Goal: Task Accomplishment & Management: Complete application form

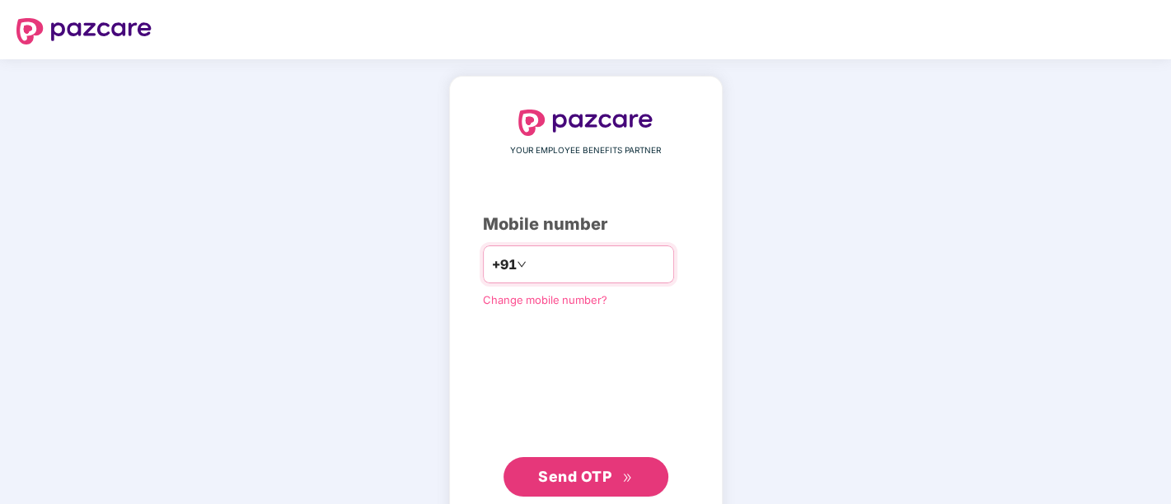
type input "**********"
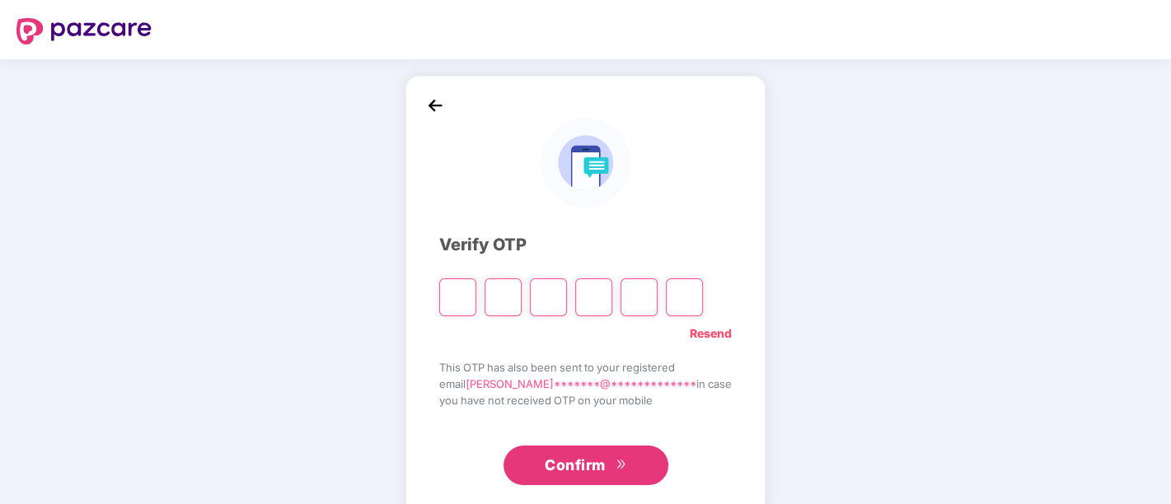
type input "*"
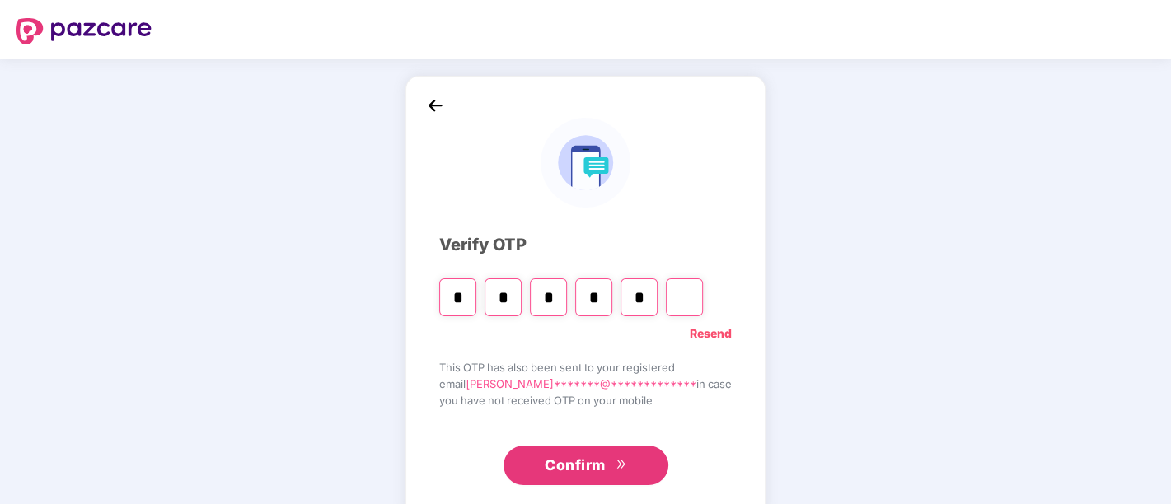
type input "*"
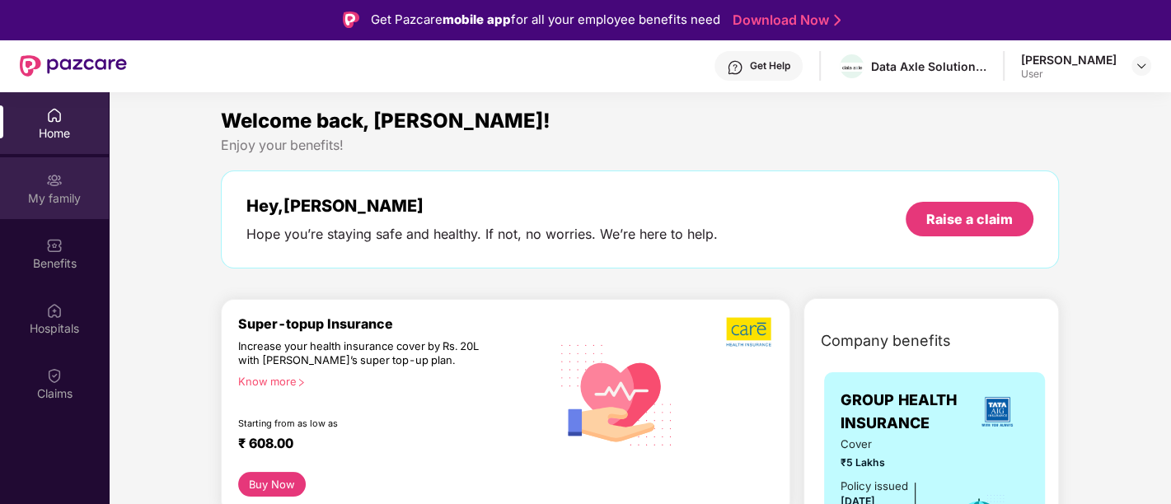
click at [77, 187] on div "My family" at bounding box center [54, 188] width 109 height 62
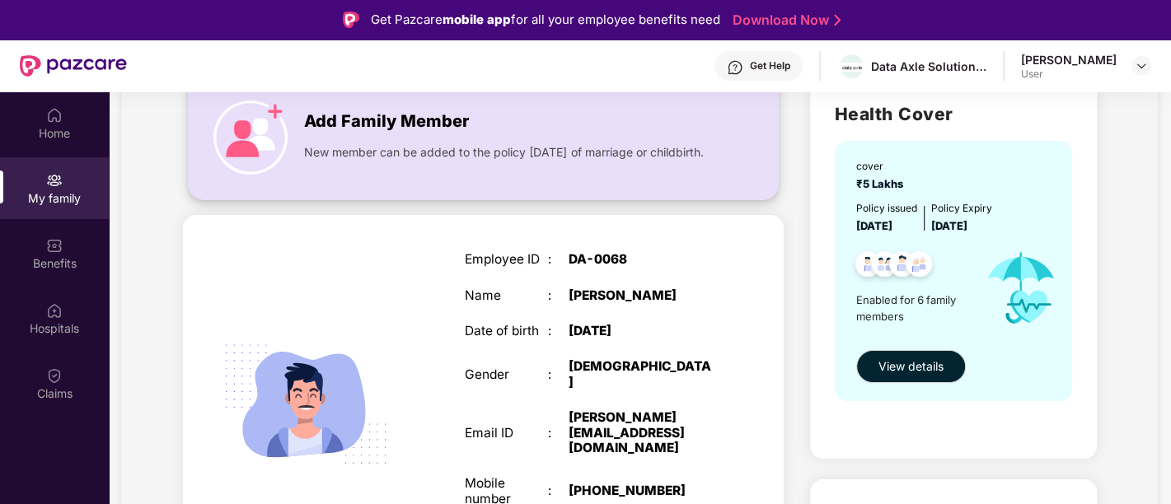
scroll to position [134, 0]
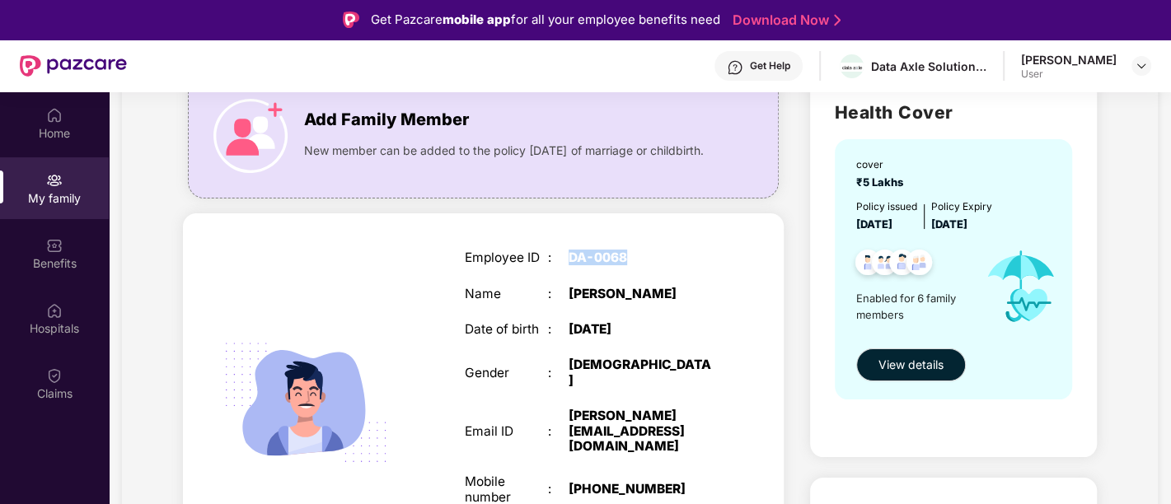
drag, startPoint x: 633, startPoint y: 259, endPoint x: 572, endPoint y: 258, distance: 61.0
click at [572, 258] on div "DA-0068" at bounding box center [642, 258] width 146 height 15
copy div "DA-0068"
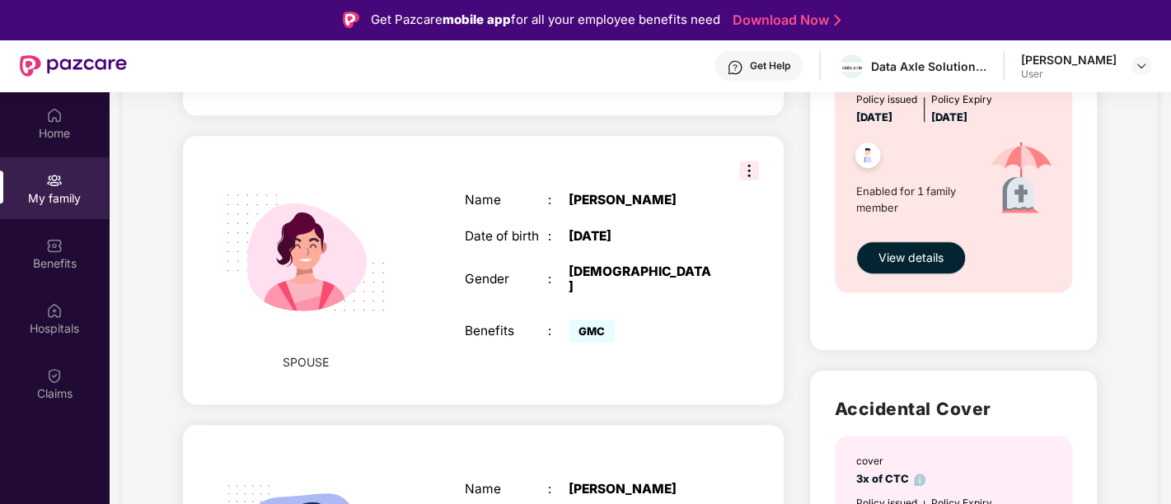
scroll to position [652, 0]
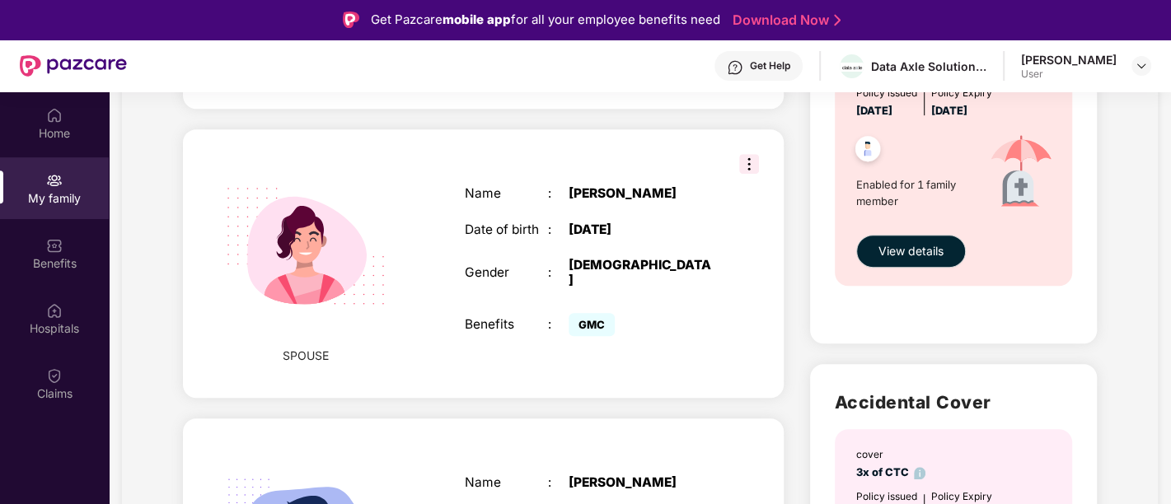
click at [555, 187] on div "Name : Varsha Madhav Date of birth : 14 July 1994 Gender : FEMALE Benefits : GMC" at bounding box center [590, 263] width 284 height 195
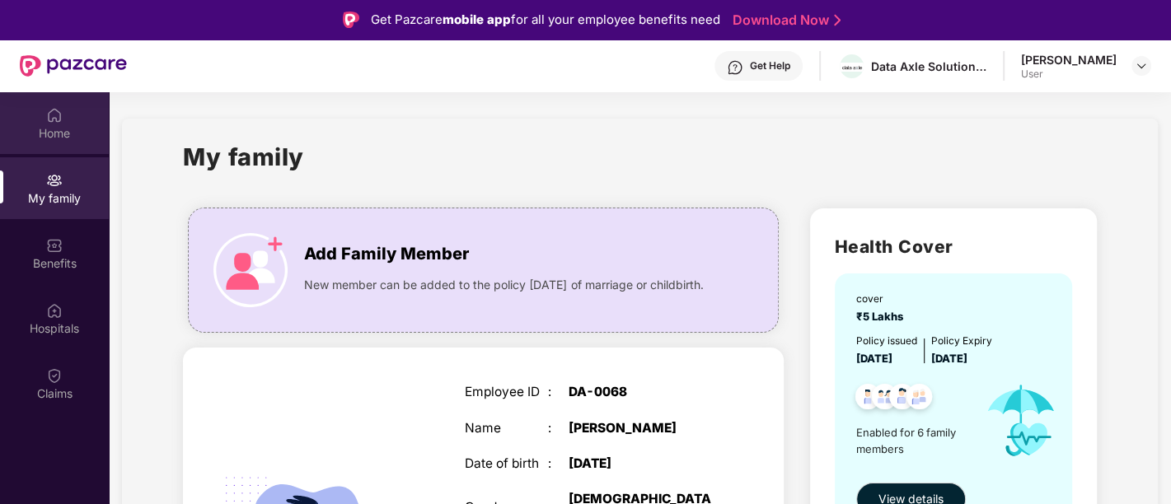
click at [68, 128] on div "Home" at bounding box center [54, 133] width 109 height 16
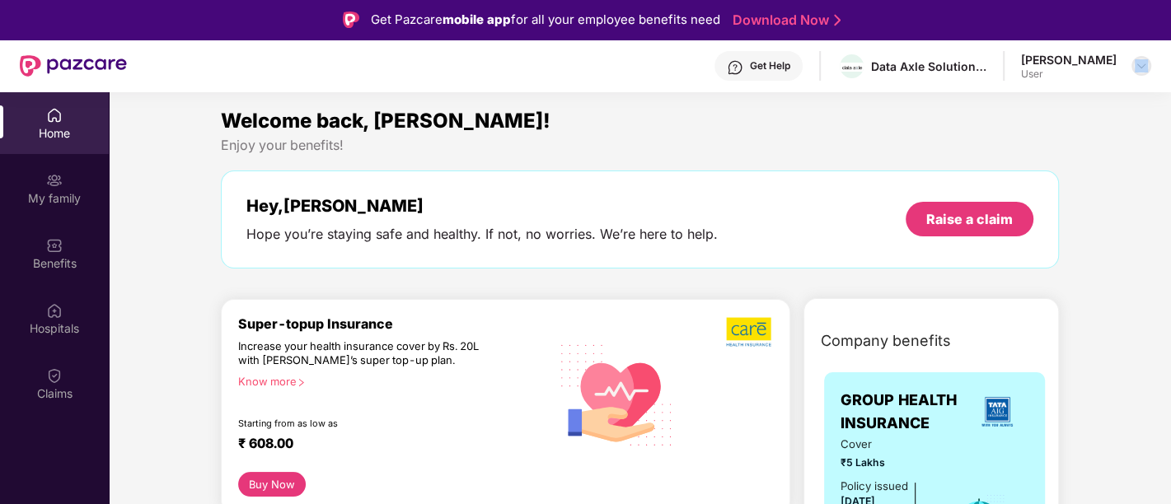
drag, startPoint x: 1071, startPoint y: 72, endPoint x: 1137, endPoint y: 56, distance: 68.6
click at [1137, 56] on div "Murli Manohar Kadam User" at bounding box center [1086, 66] width 130 height 29
click at [1137, 56] on div at bounding box center [1142, 66] width 20 height 20
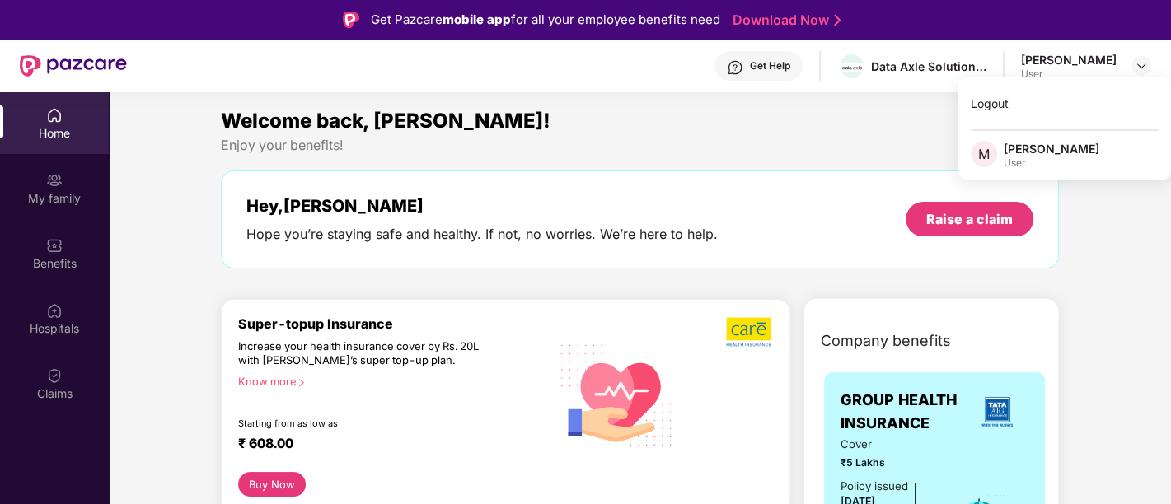
click at [1063, 147] on div "[PERSON_NAME]" at bounding box center [1052, 149] width 96 height 16
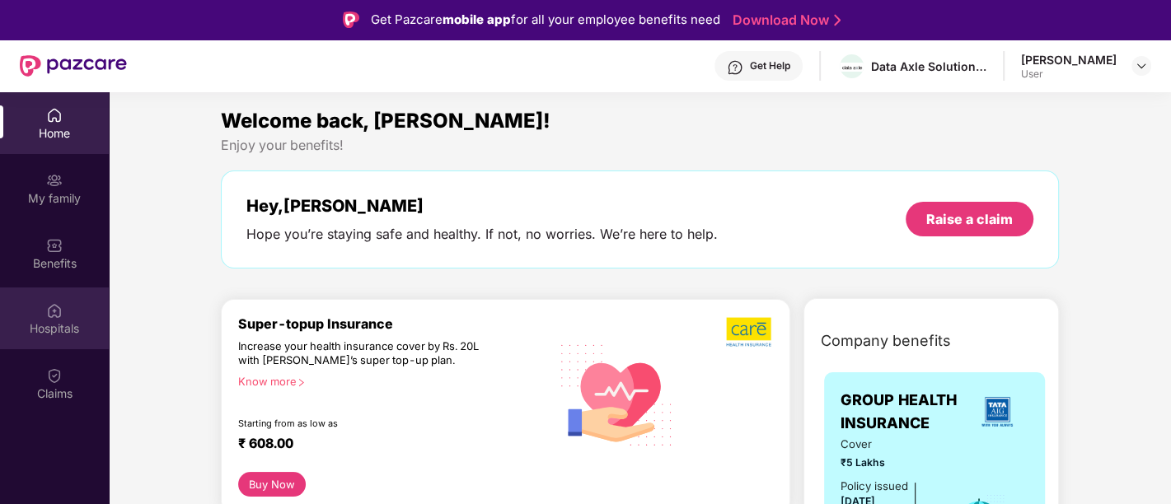
click at [35, 321] on div "Hospitals" at bounding box center [54, 329] width 109 height 16
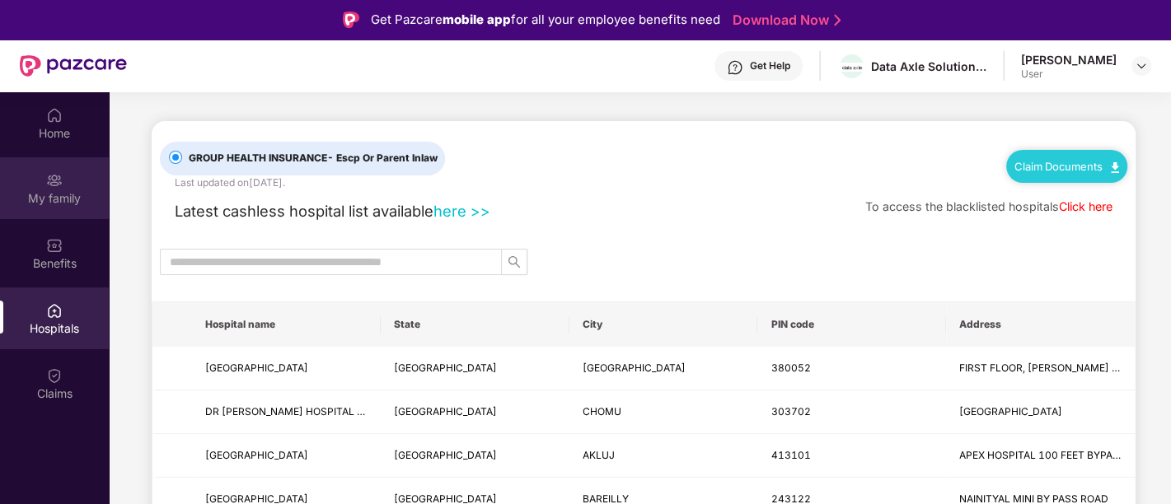
click at [59, 213] on div "My family" at bounding box center [54, 188] width 109 height 62
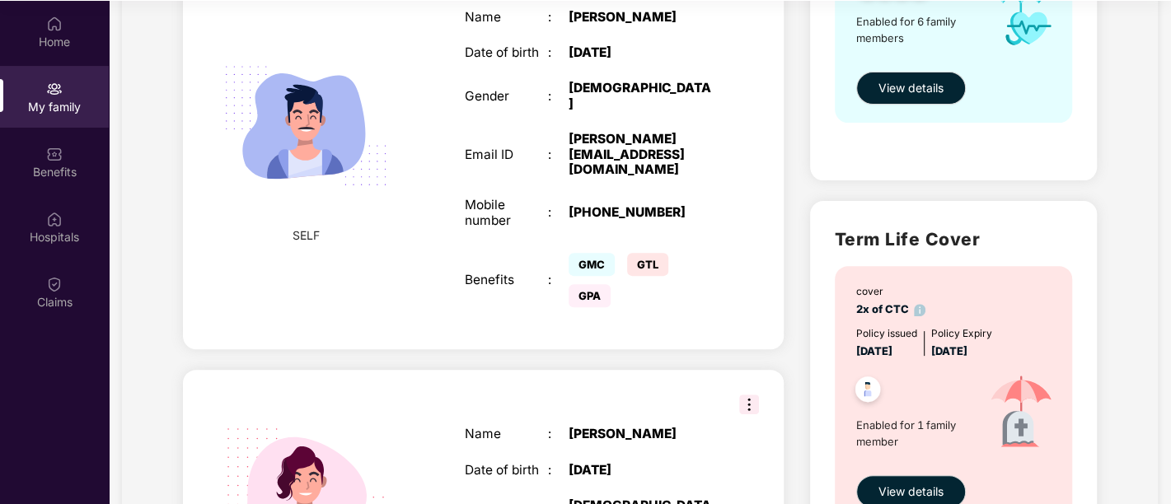
scroll to position [362, 0]
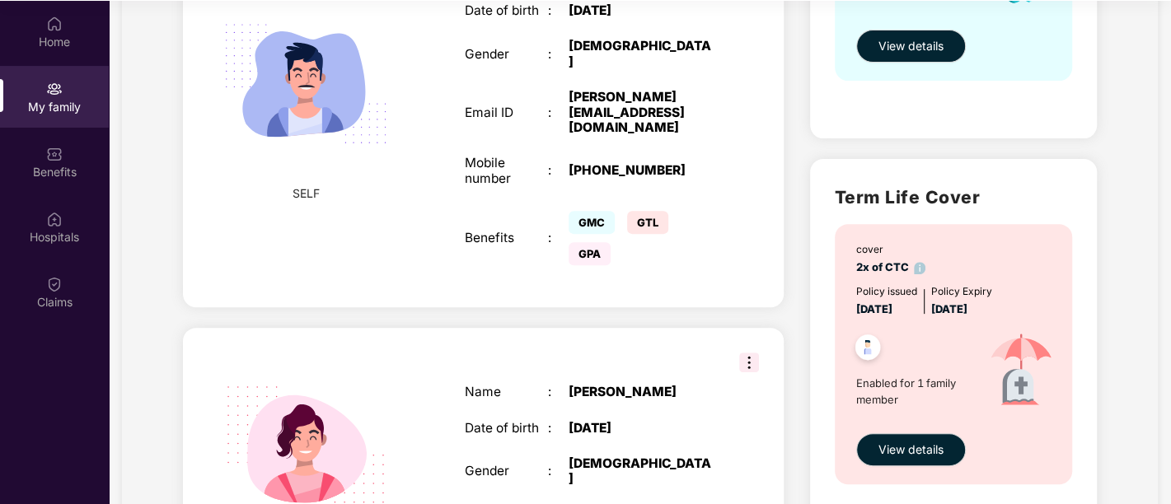
click at [748, 353] on img at bounding box center [749, 363] width 20 height 20
click at [614, 421] on div "14 July 1994" at bounding box center [642, 428] width 146 height 15
click at [372, 399] on img at bounding box center [305, 444] width 201 height 201
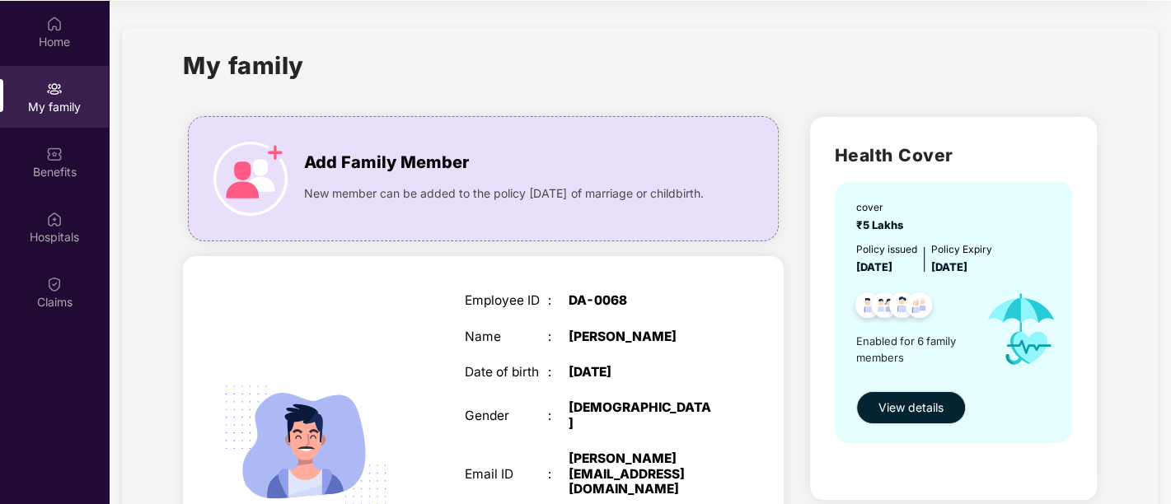
click at [923, 414] on span "View details" at bounding box center [911, 408] width 65 height 18
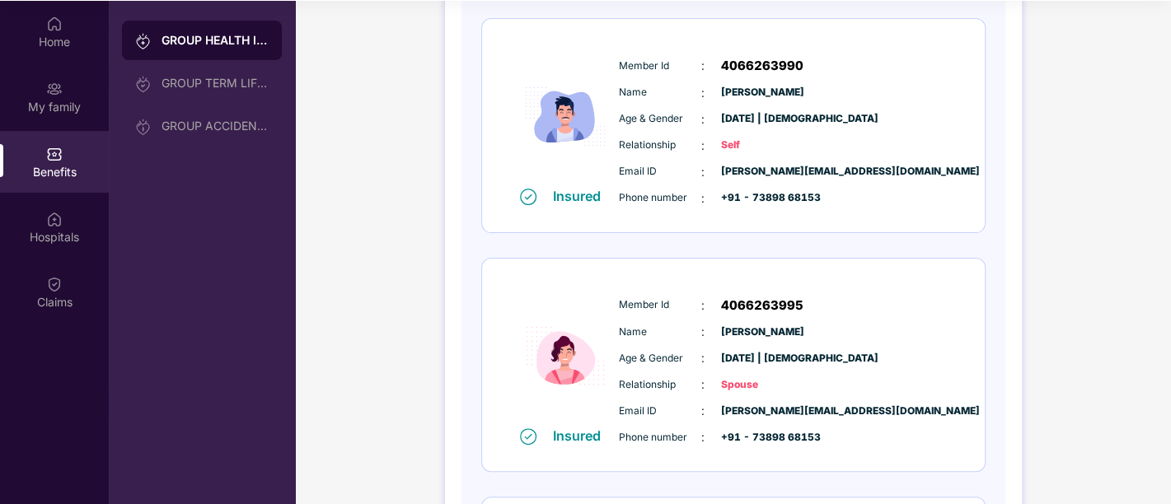
scroll to position [232, 0]
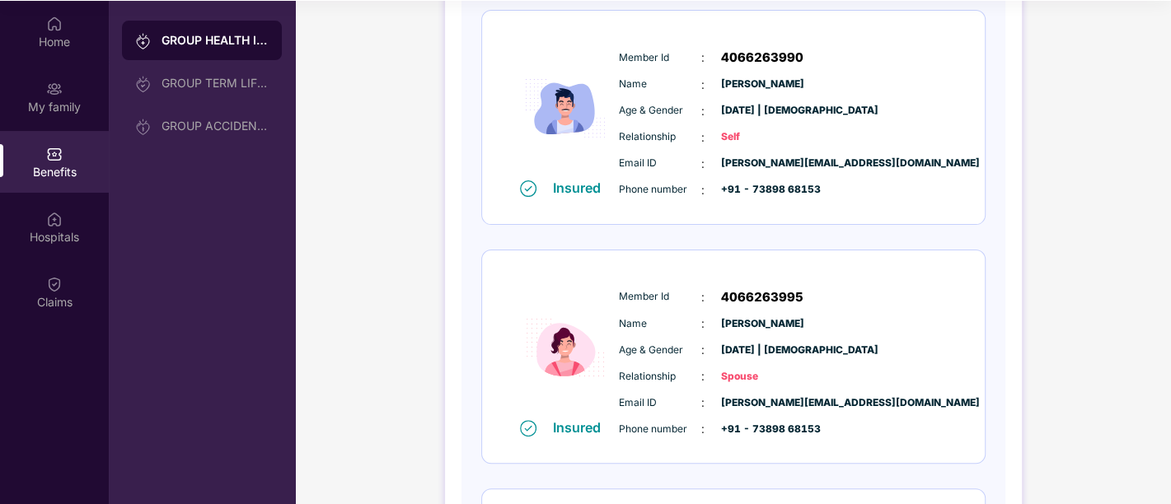
click at [750, 290] on span "4066263995" at bounding box center [762, 298] width 82 height 20
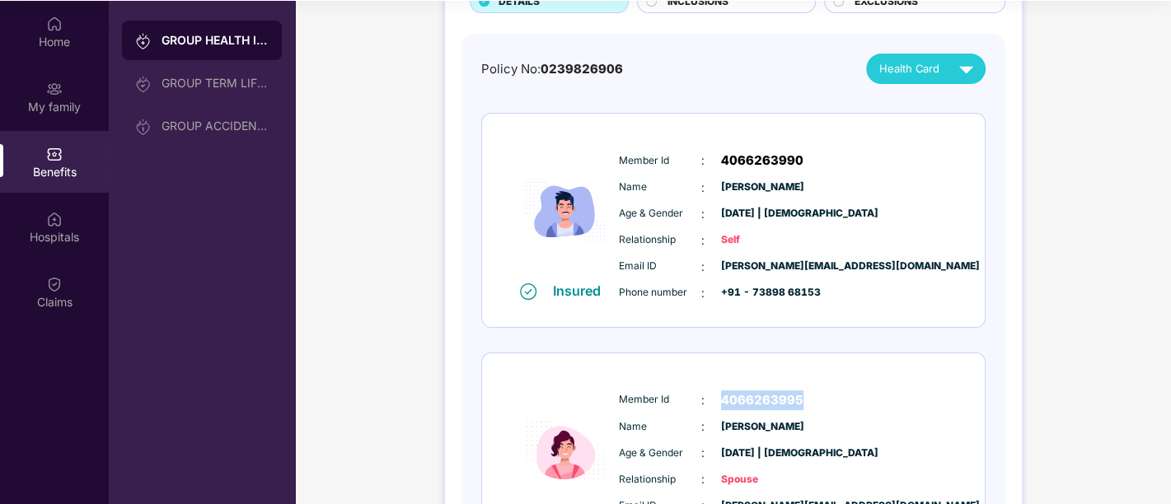
scroll to position [0, 0]
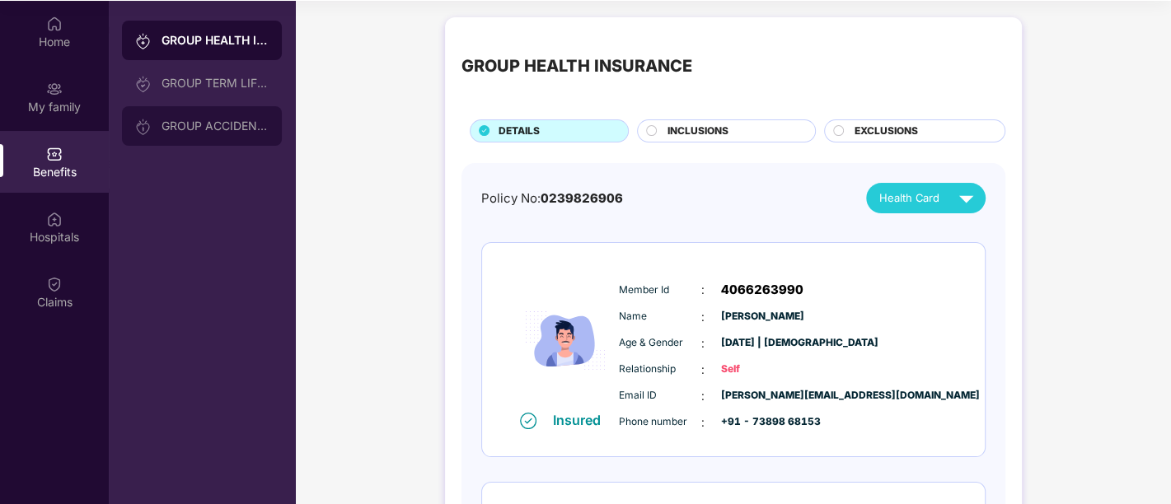
click at [215, 127] on div "GROUP ACCIDENTAL INSURANCE" at bounding box center [215, 126] width 107 height 13
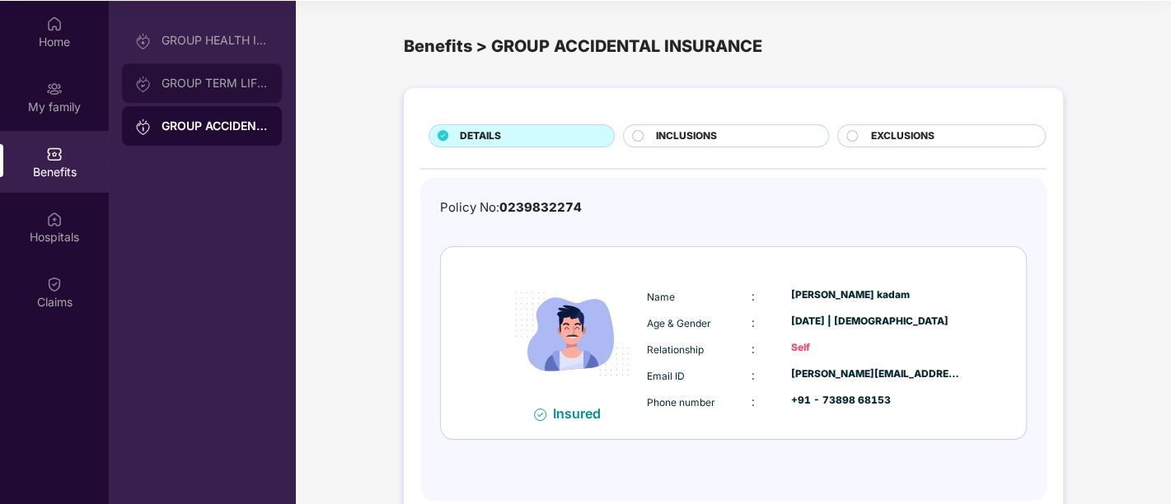
click at [209, 77] on div "GROUP TERM LIFE INSURANCE" at bounding box center [215, 83] width 107 height 13
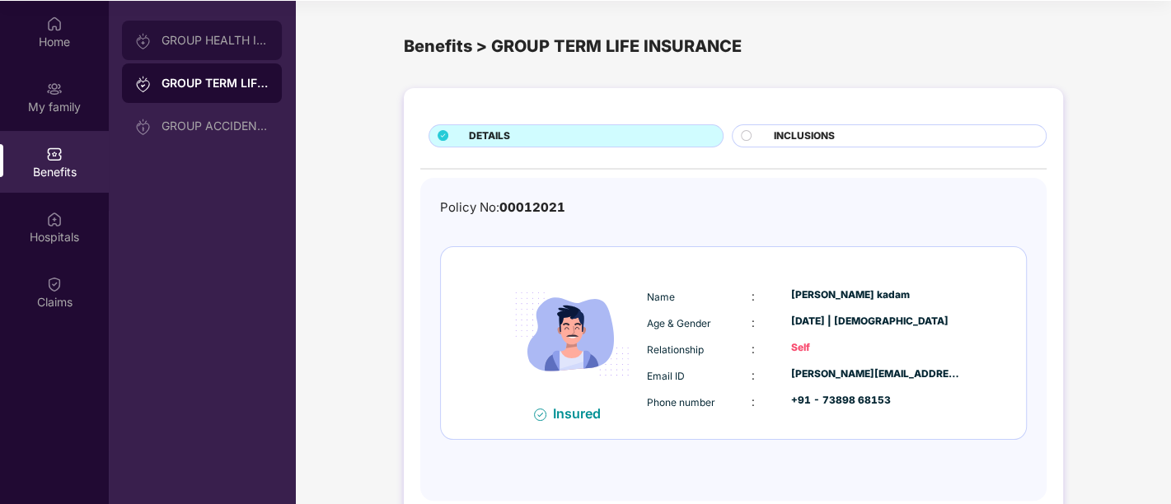
click at [207, 51] on div "GROUP HEALTH INSURANCE" at bounding box center [202, 41] width 160 height 40
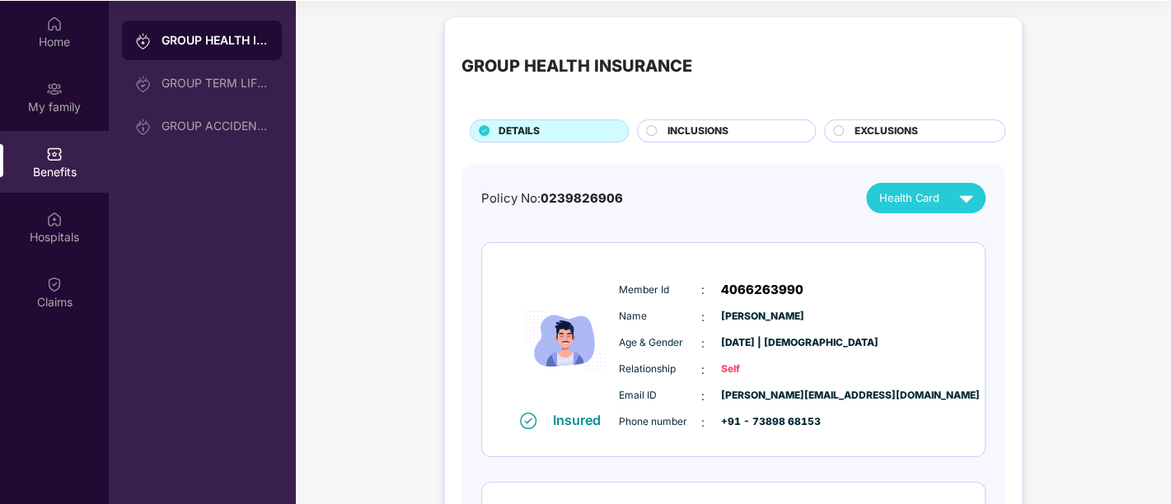
click at [597, 199] on span "0239826906" at bounding box center [582, 198] width 82 height 16
copy span "0239826906"
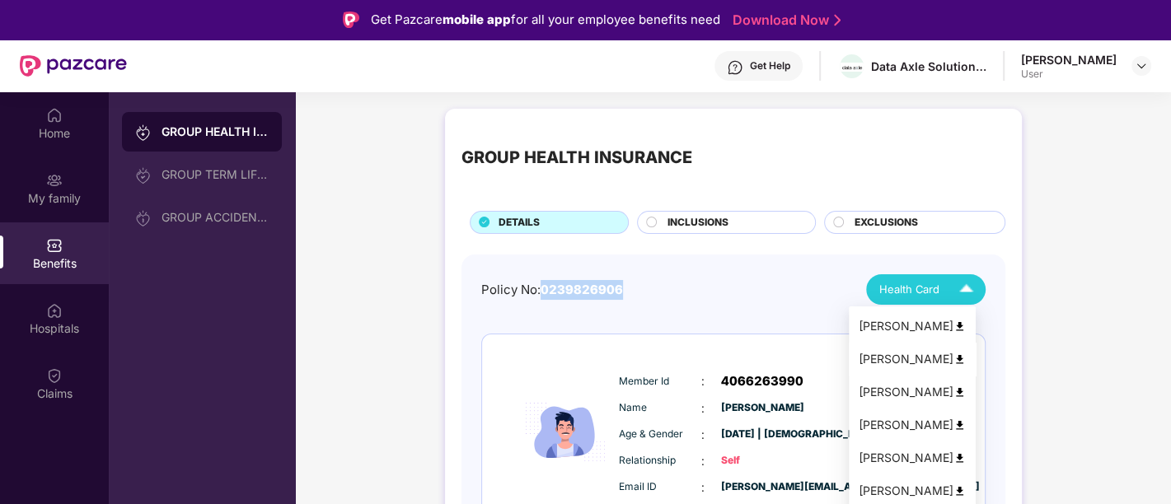
click at [966, 360] on img at bounding box center [960, 360] width 12 height 12
click at [967, 297] on img at bounding box center [966, 289] width 29 height 29
click at [921, 352] on div "Varsha Madhav" at bounding box center [912, 359] width 107 height 18
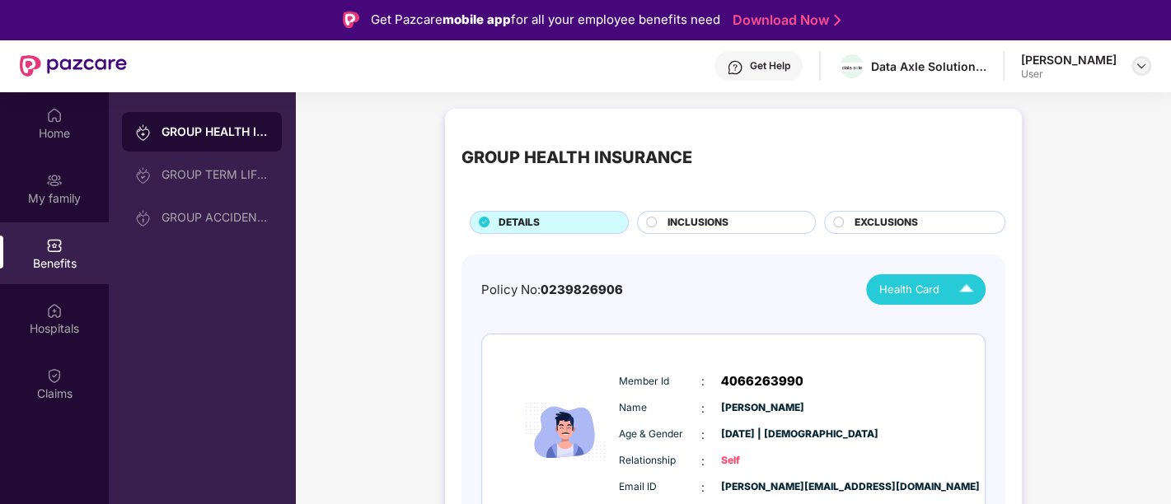
click at [1132, 63] on div at bounding box center [1142, 66] width 20 height 20
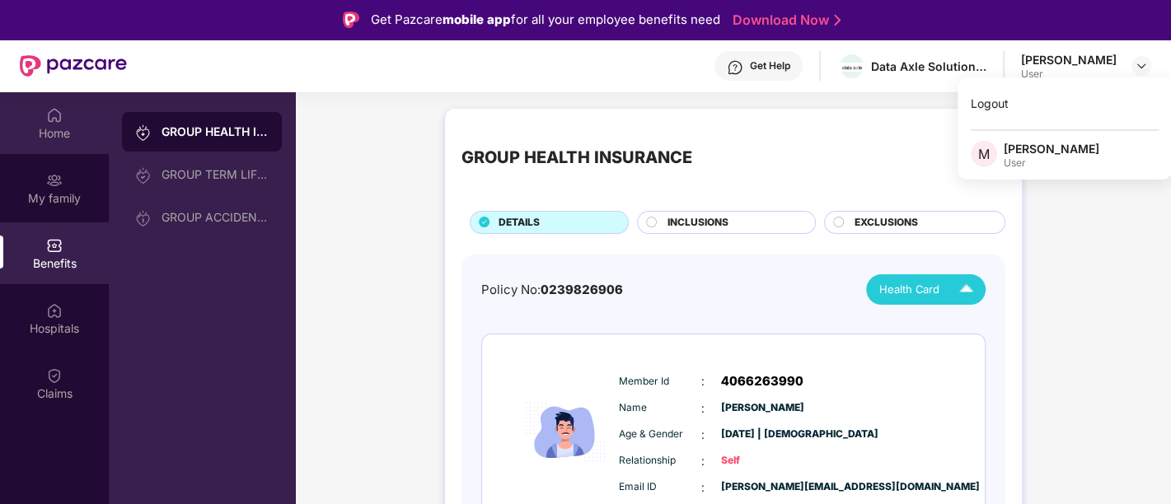
click at [58, 128] on div "Home" at bounding box center [54, 133] width 109 height 16
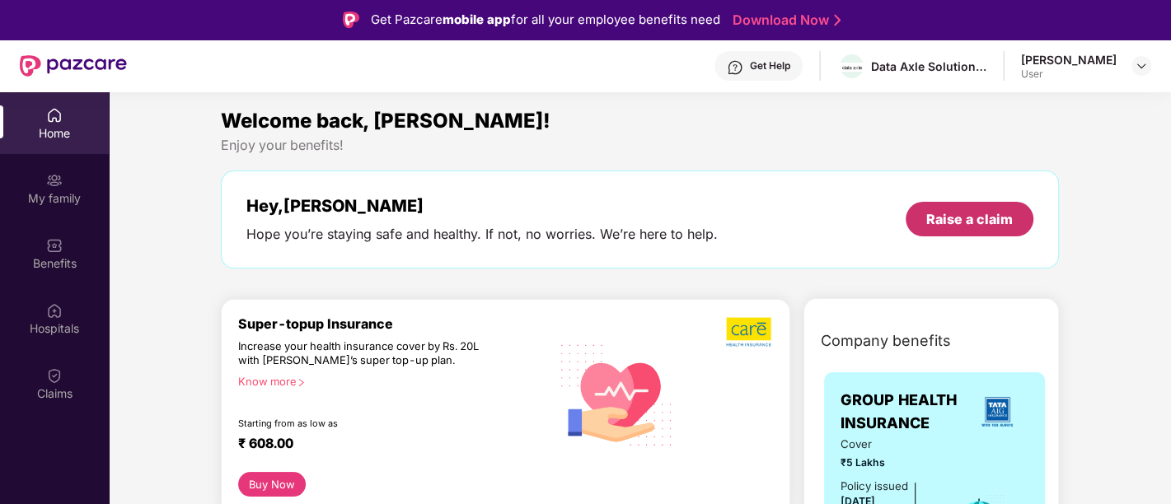
click at [966, 215] on div "Raise a claim" at bounding box center [969, 219] width 87 height 18
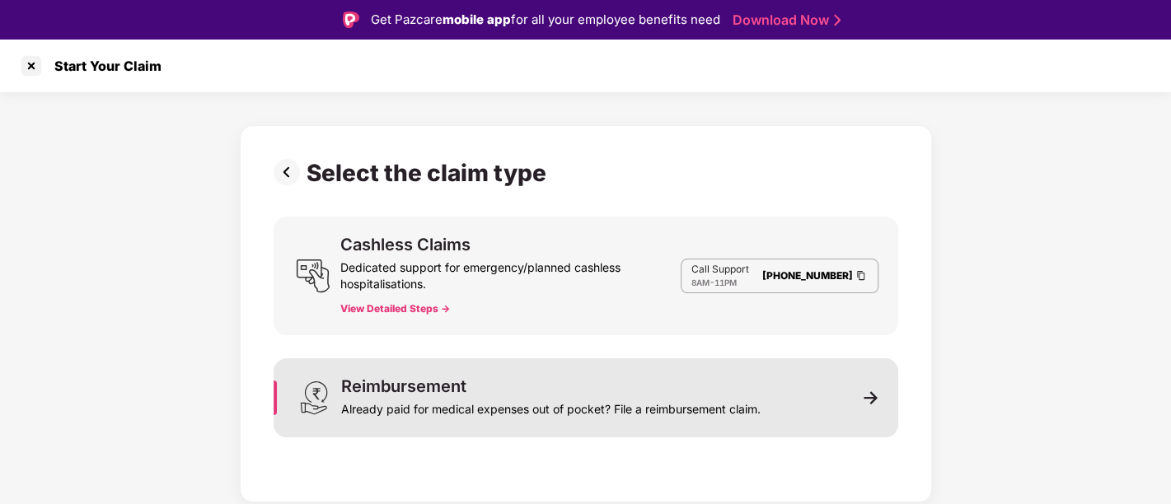
click at [851, 391] on div "Reimbursement Already paid for medical expenses out of pocket? File a reimburse…" at bounding box center [586, 398] width 625 height 79
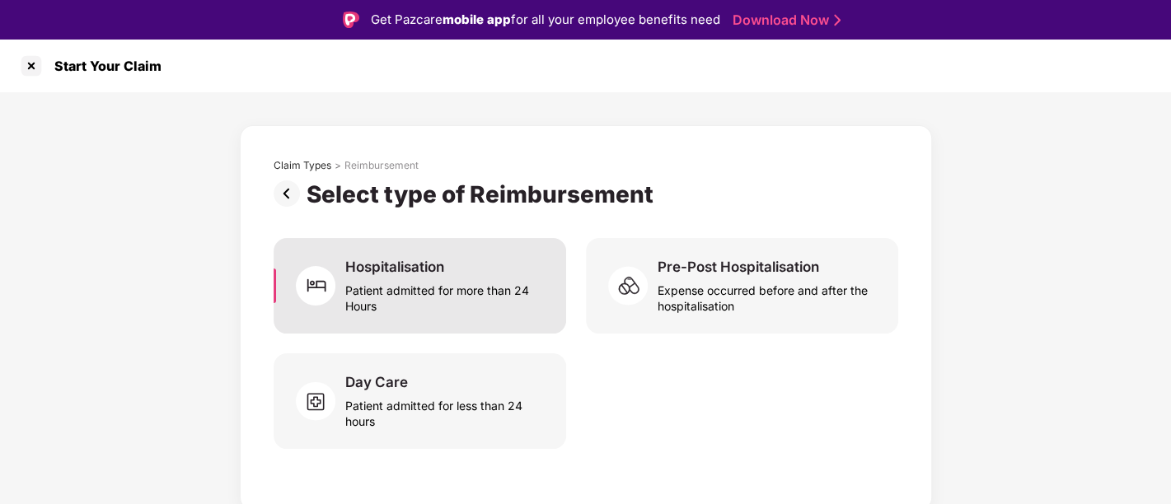
click at [494, 313] on div "Patient admitted for more than 24 Hours" at bounding box center [445, 295] width 200 height 38
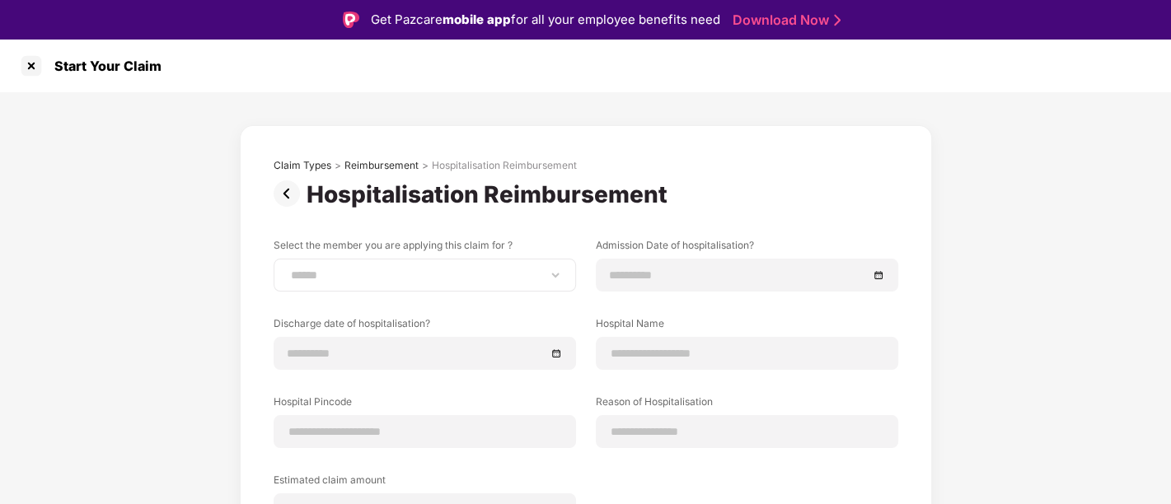
click at [449, 262] on div "**********" at bounding box center [425, 275] width 302 height 33
click at [462, 270] on select "**********" at bounding box center [425, 275] width 274 height 13
select select "**********"
click at [288, 269] on select "**********" at bounding box center [425, 275] width 274 height 13
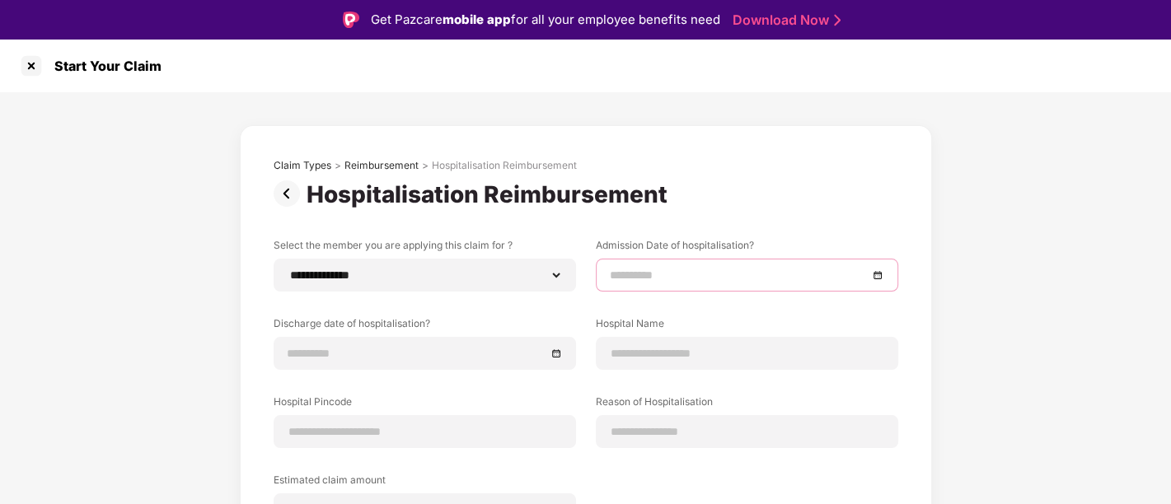
click at [729, 279] on input at bounding box center [739, 275] width 258 height 18
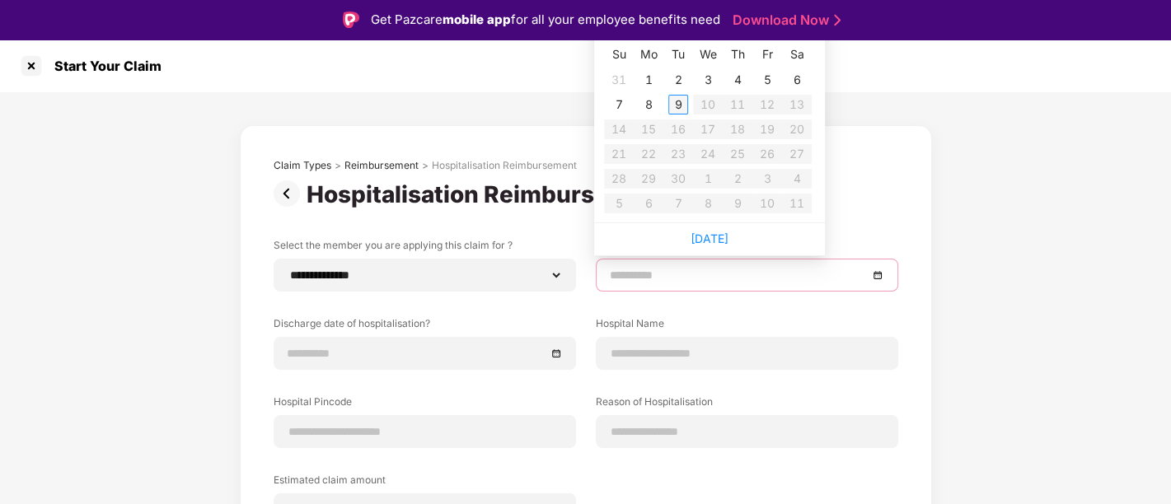
type input "**********"
click at [760, 77] on div "5" at bounding box center [767, 80] width 20 height 20
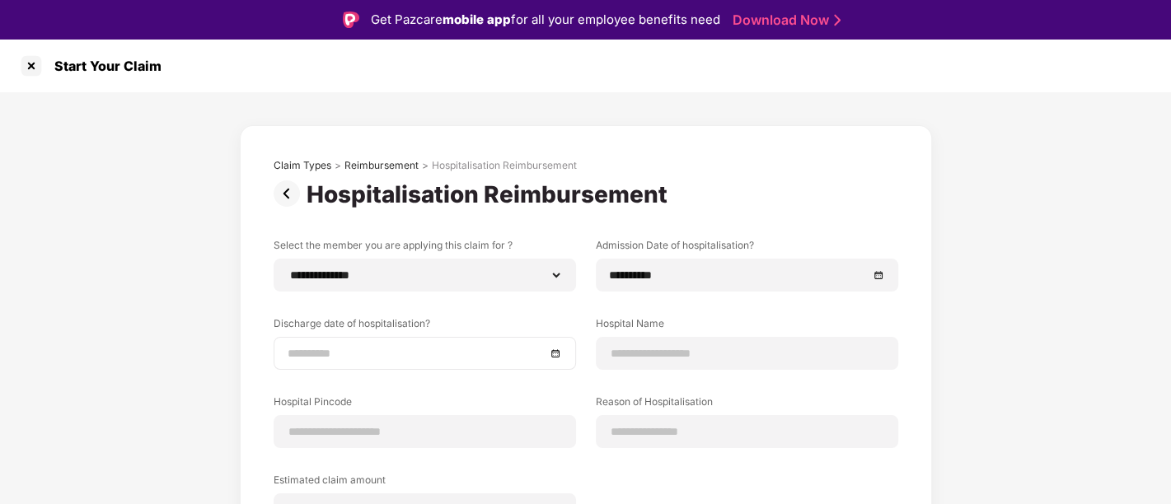
click at [490, 338] on div at bounding box center [425, 353] width 302 height 33
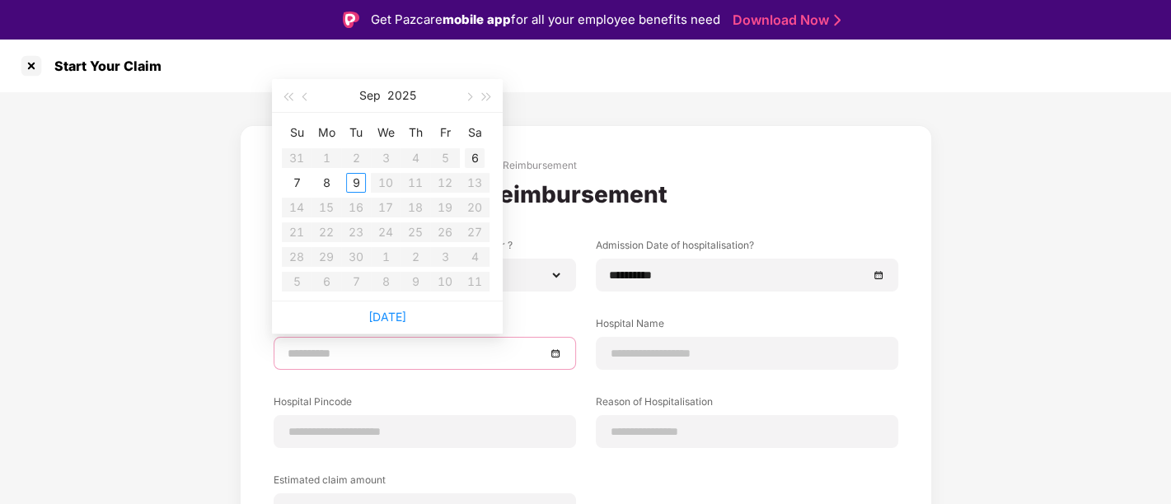
type input "**********"
click at [478, 160] on div "6" at bounding box center [475, 158] width 20 height 20
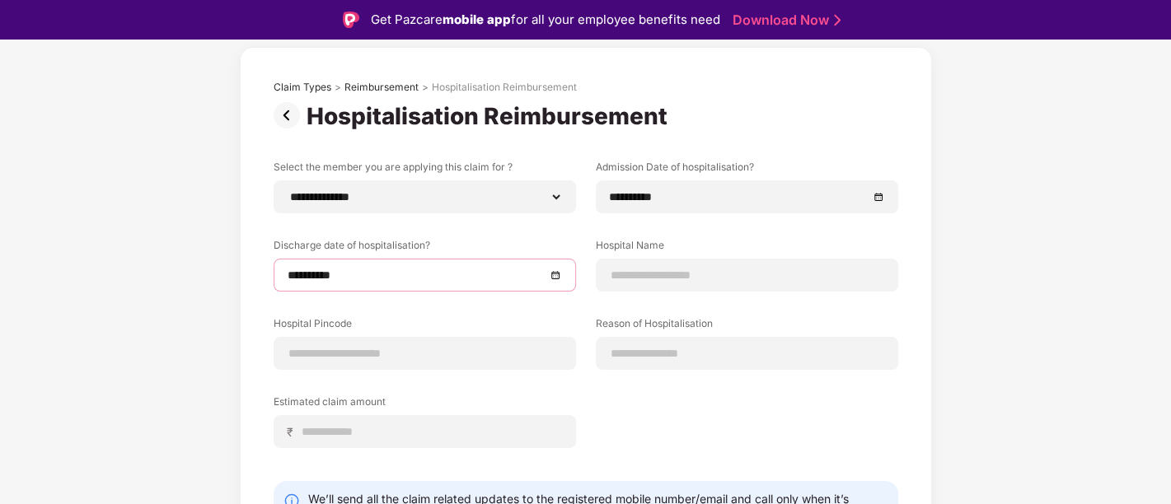
scroll to position [89, 0]
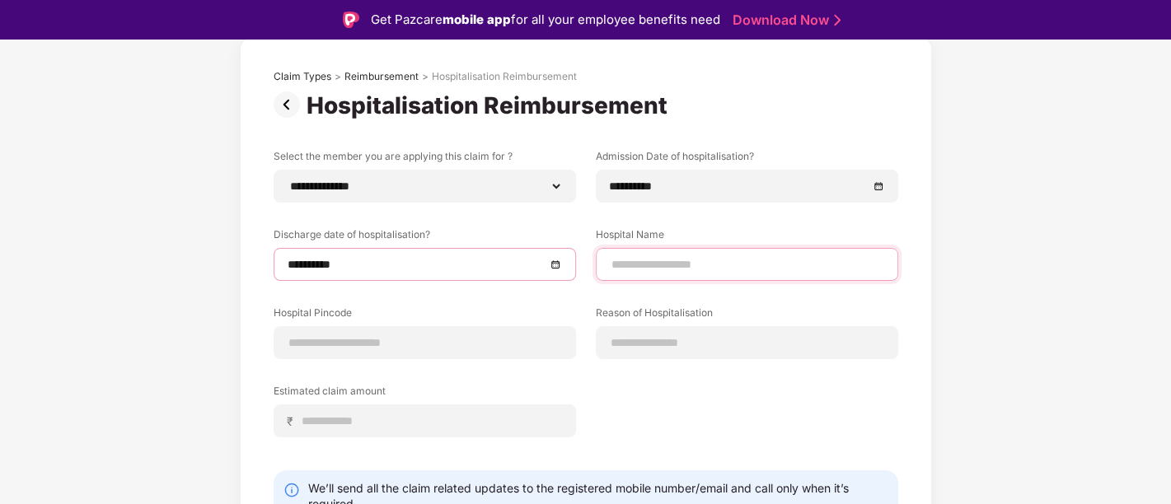
click at [679, 260] on input at bounding box center [747, 264] width 274 height 17
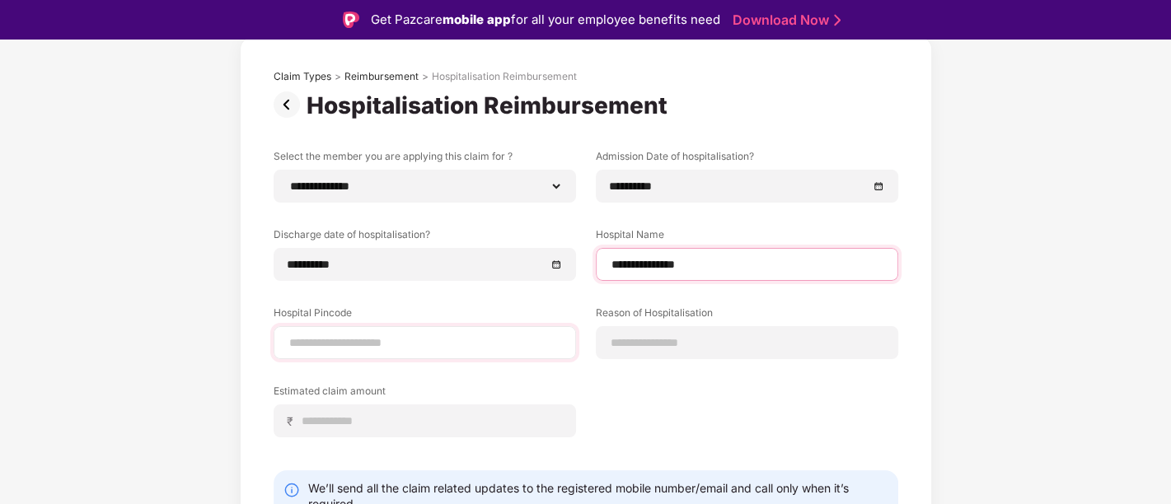
type input "**********"
click at [461, 344] on input at bounding box center [425, 343] width 274 height 17
type input "******"
select select "******"
select select "**********"
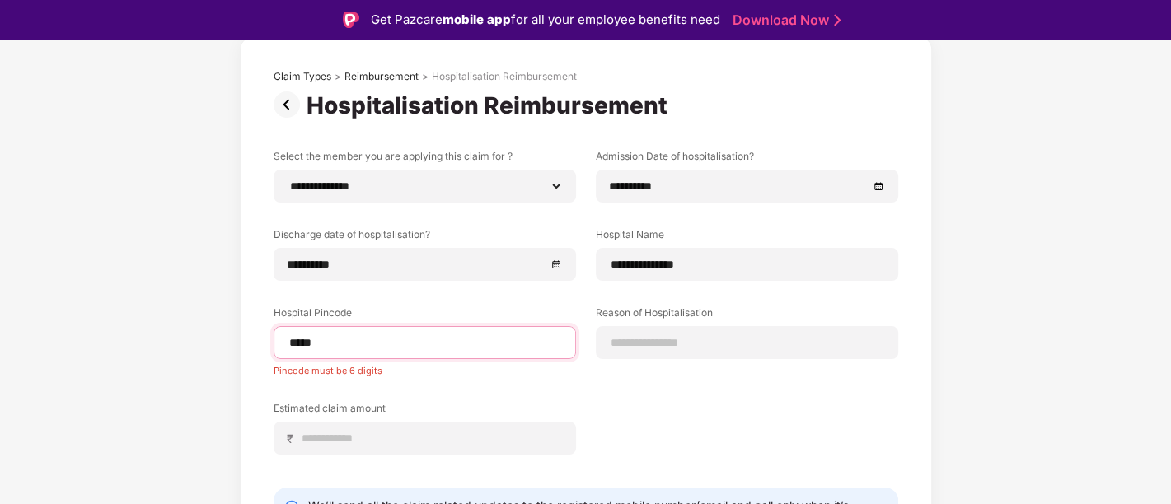
type input "******"
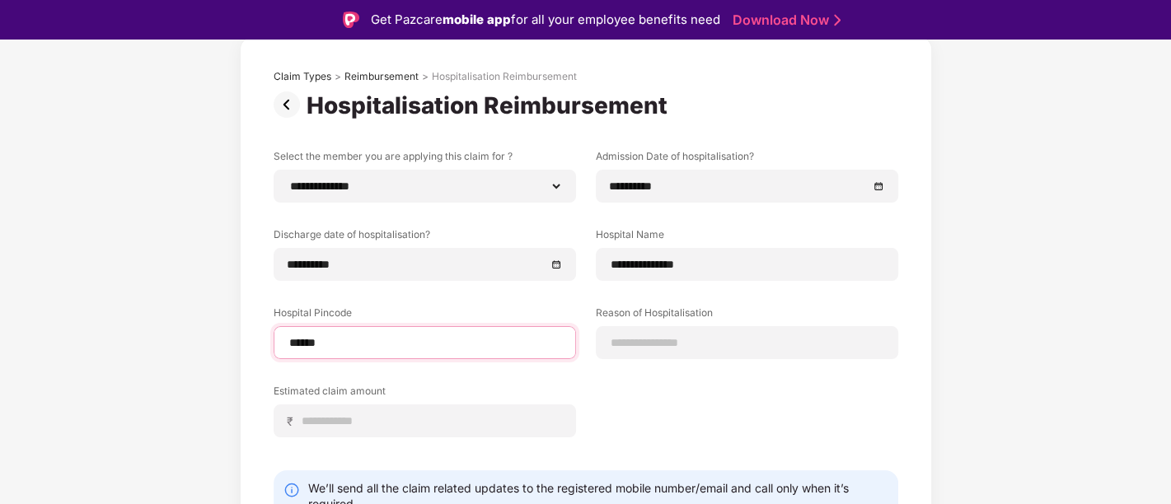
select select "******"
select select "**********"
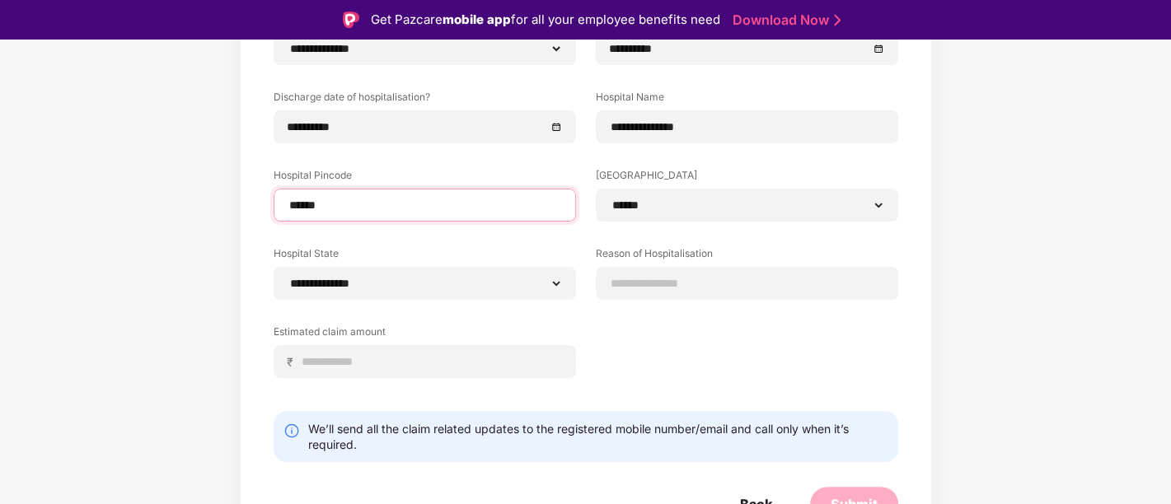
scroll to position [228, 0]
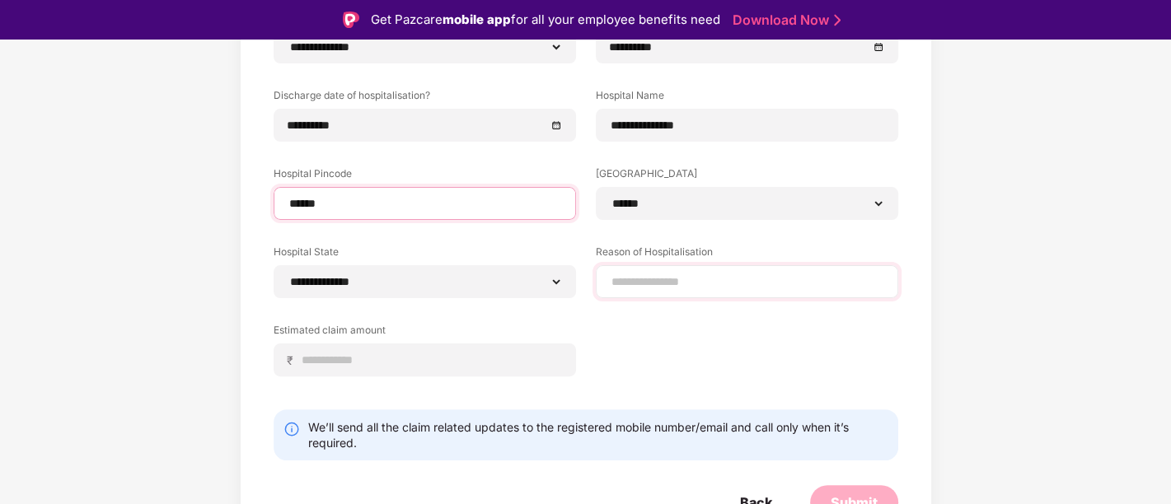
type input "******"
click at [672, 280] on input at bounding box center [747, 282] width 274 height 17
type input "*"
paste input
click at [619, 276] on input "*******" at bounding box center [747, 282] width 274 height 17
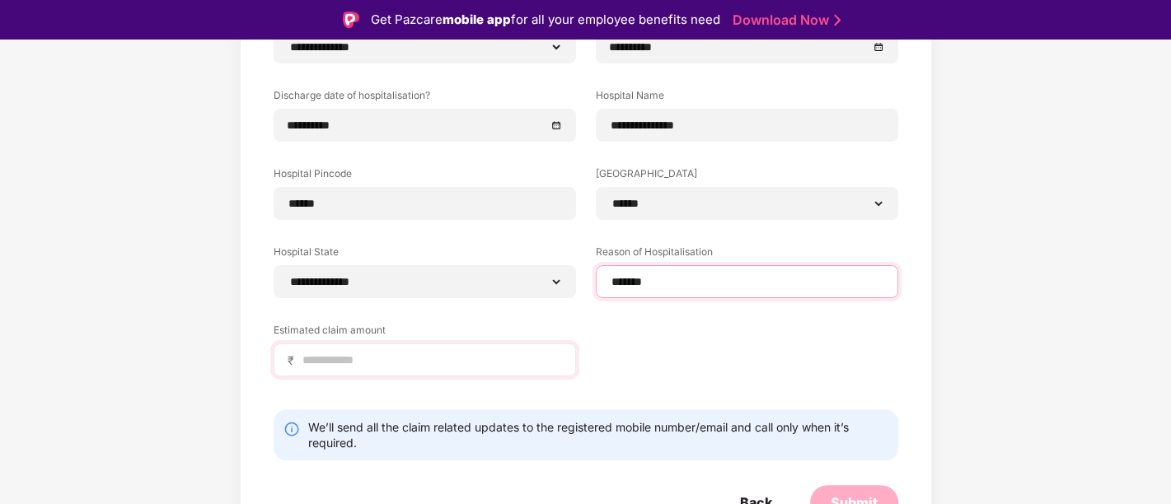
type input "*******"
click at [473, 363] on input at bounding box center [431, 360] width 261 height 17
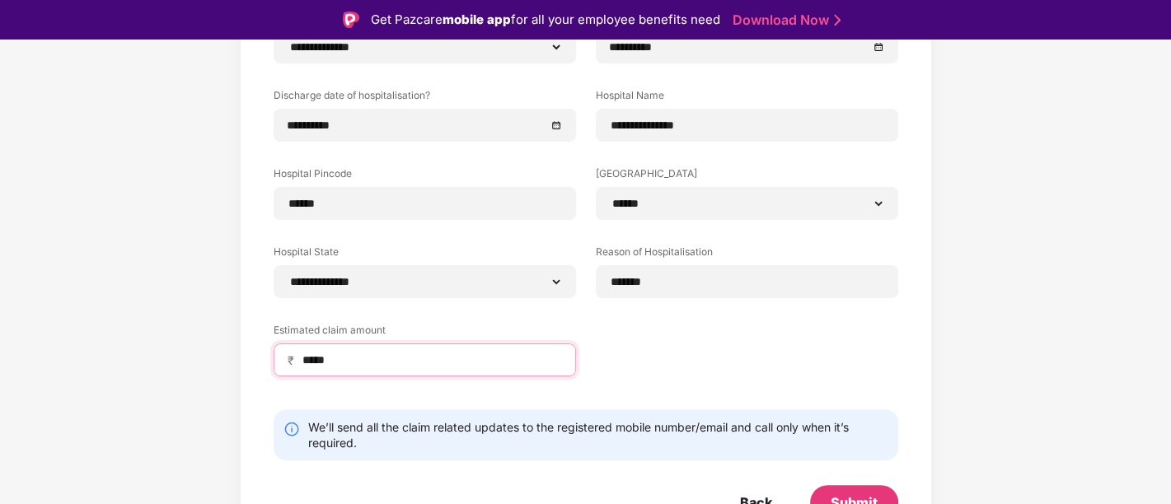
scroll to position [245, 0]
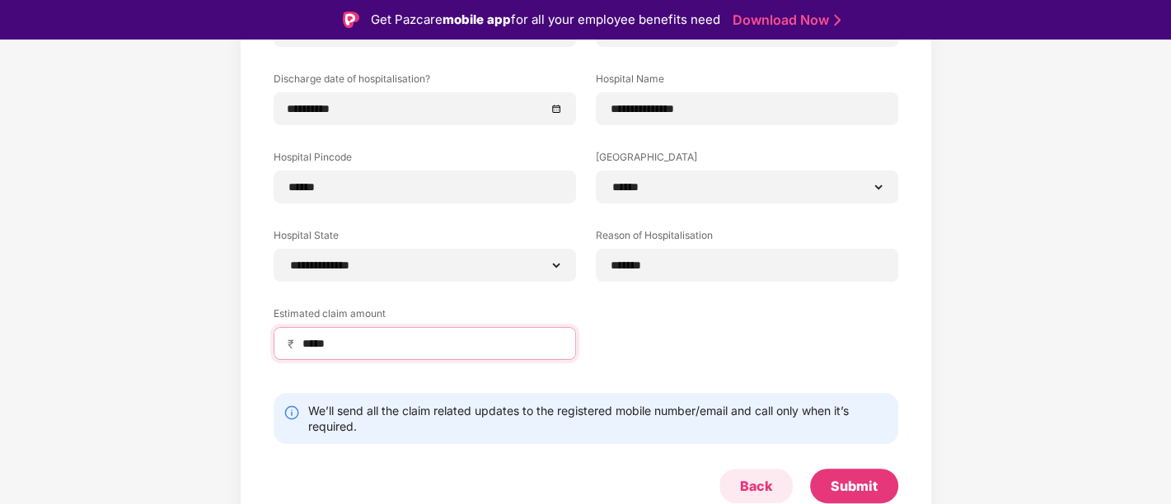
type input "*****"
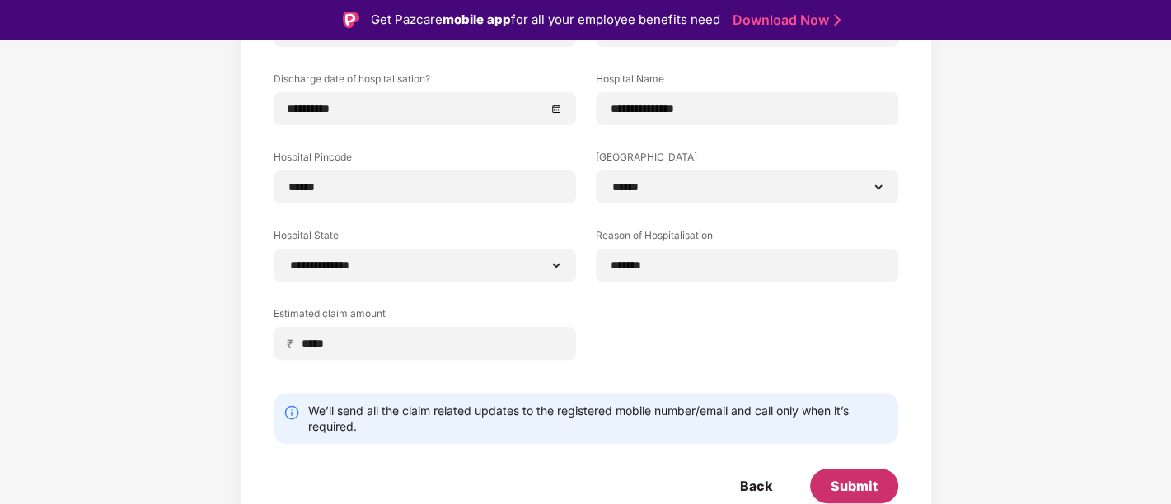
click at [857, 470] on div "Submit" at bounding box center [854, 486] width 88 height 35
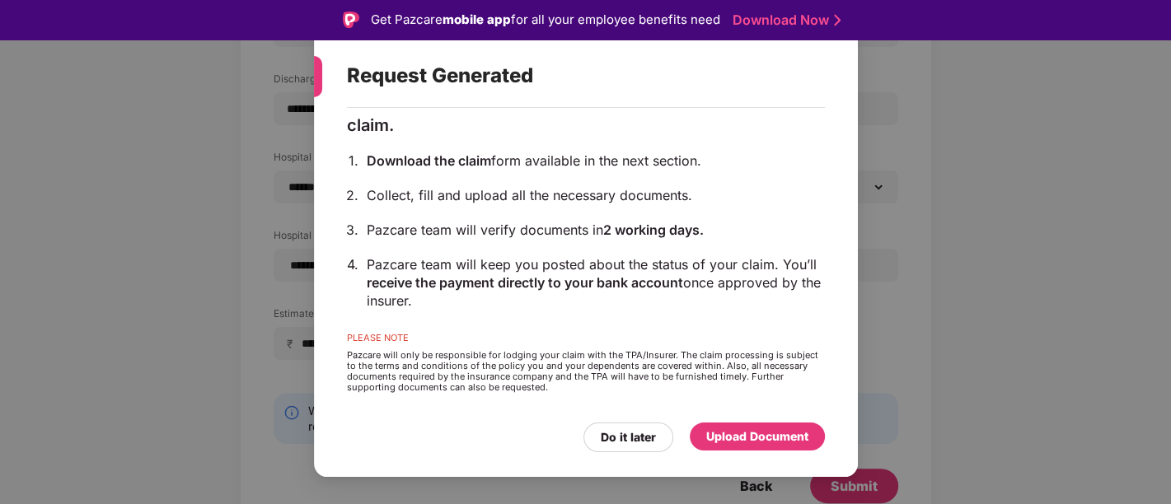
scroll to position [40, 0]
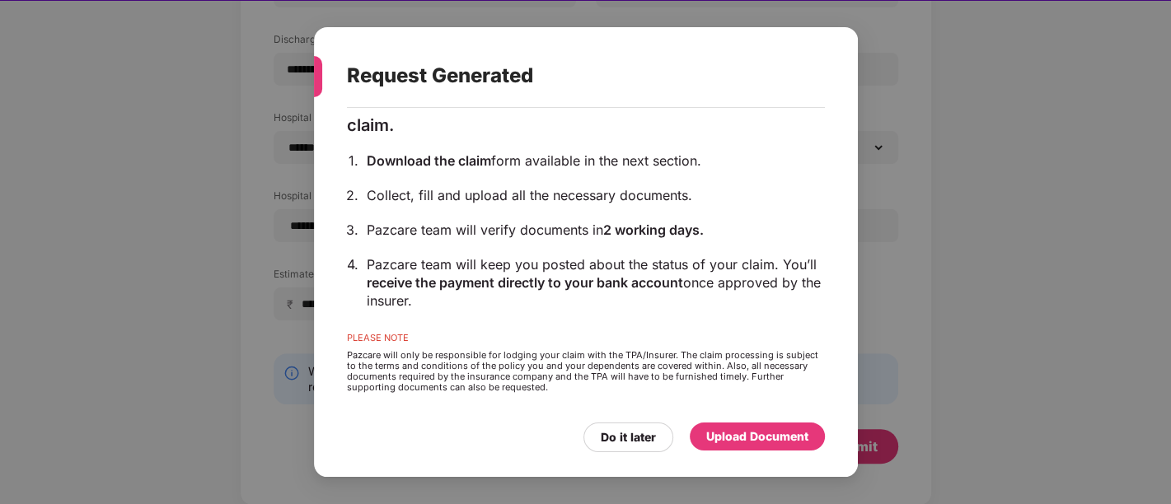
click at [776, 441] on div "Upload Document" at bounding box center [757, 437] width 102 height 18
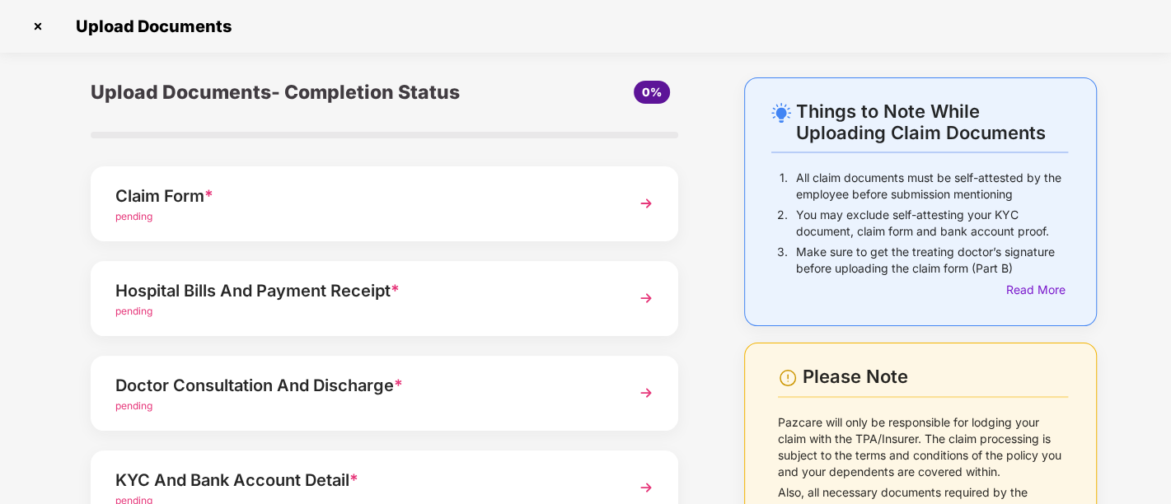
click at [635, 213] on img at bounding box center [646, 204] width 30 height 30
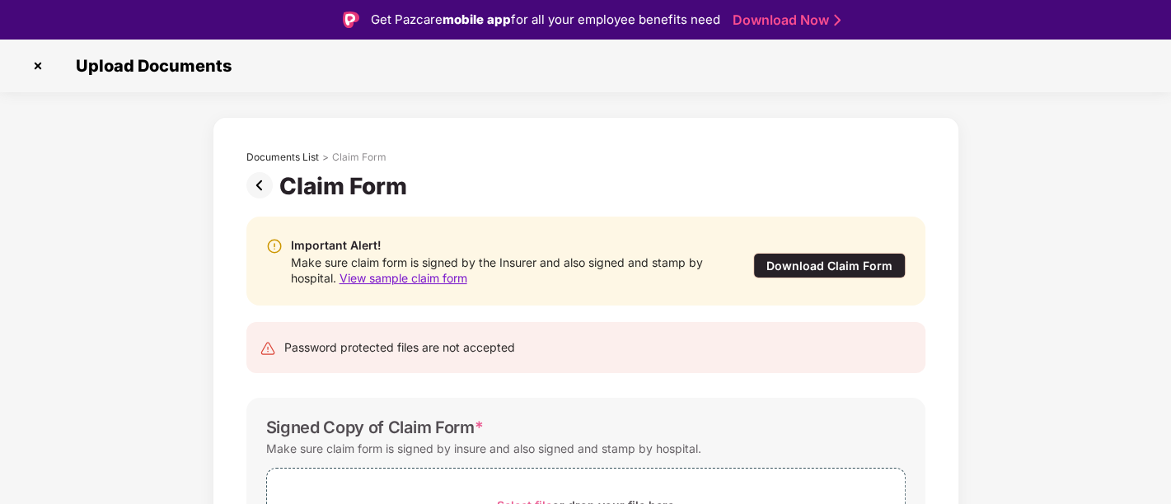
click at [776, 265] on div "Download Claim Form" at bounding box center [829, 266] width 152 height 26
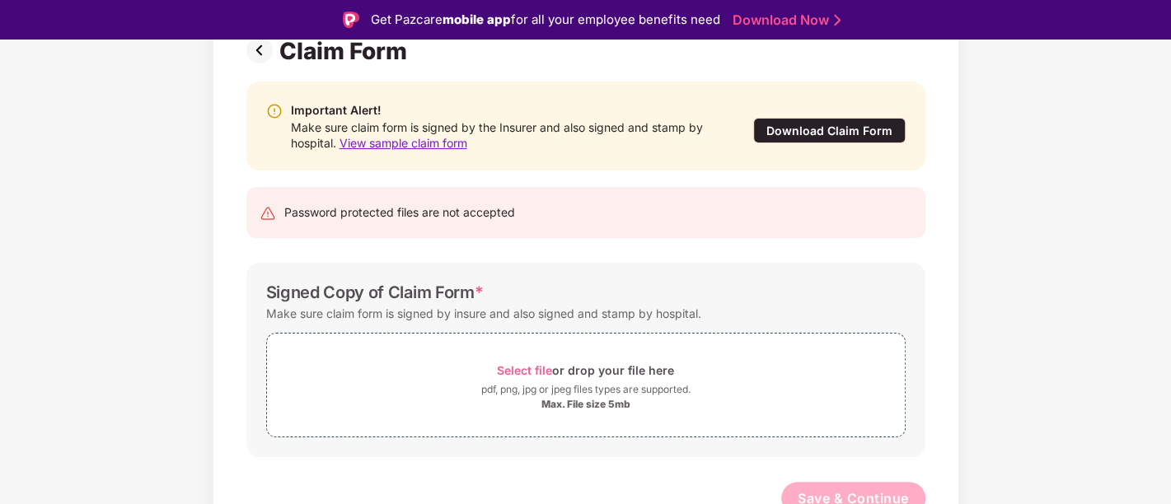
scroll to position [146, 0]
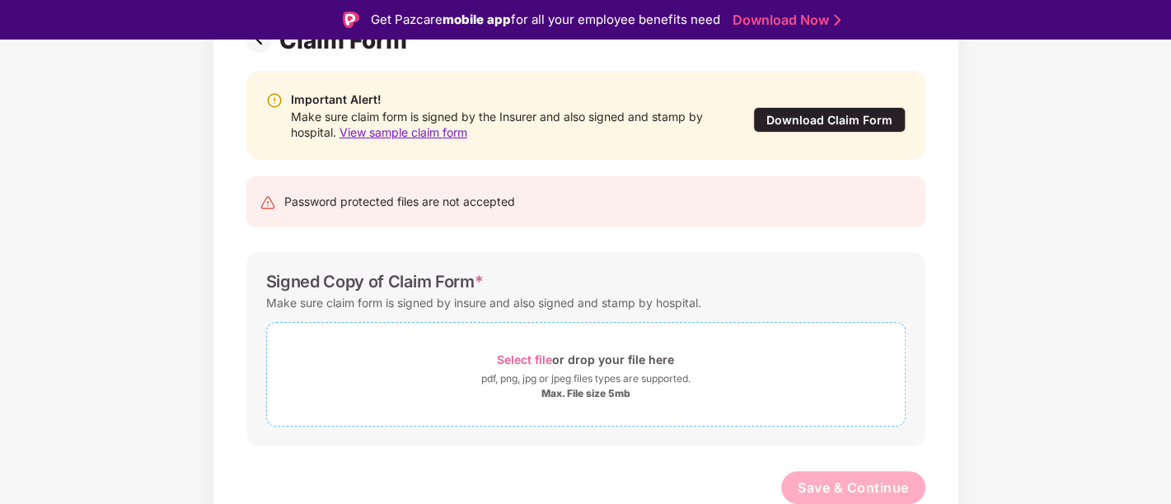
click at [582, 357] on div "Select file or drop your file here" at bounding box center [585, 360] width 177 height 22
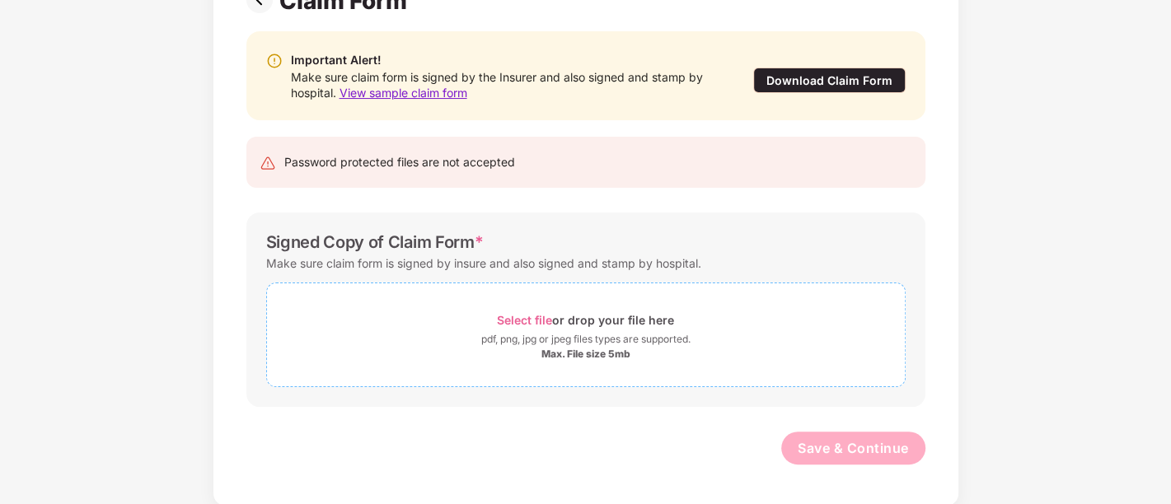
click at [526, 318] on span "Select file" at bounding box center [524, 320] width 55 height 14
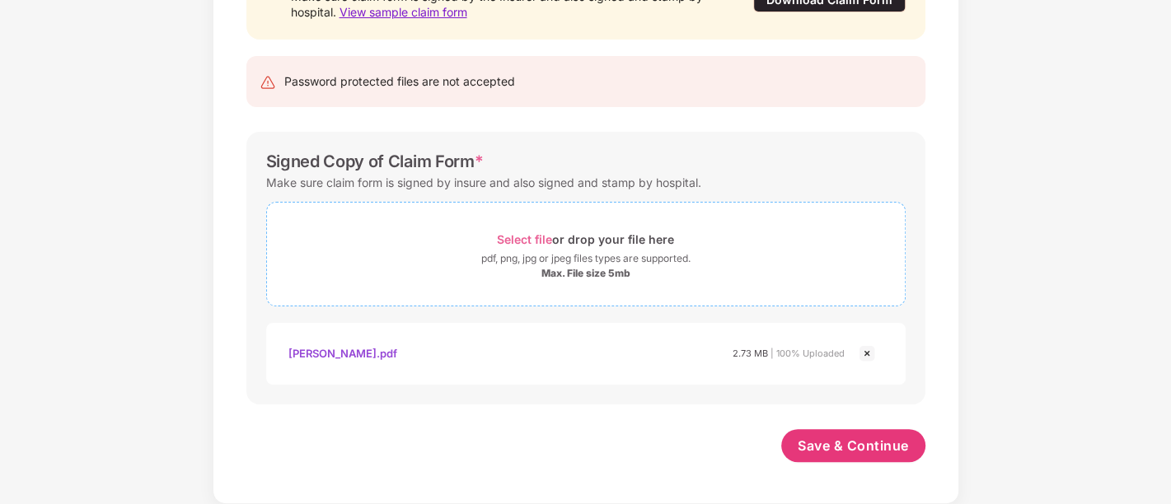
scroll to position [225, 0]
click at [528, 227] on span "Select file or drop your file here pdf, png, jpg or jpeg files types are suppor…" at bounding box center [586, 256] width 638 height 78
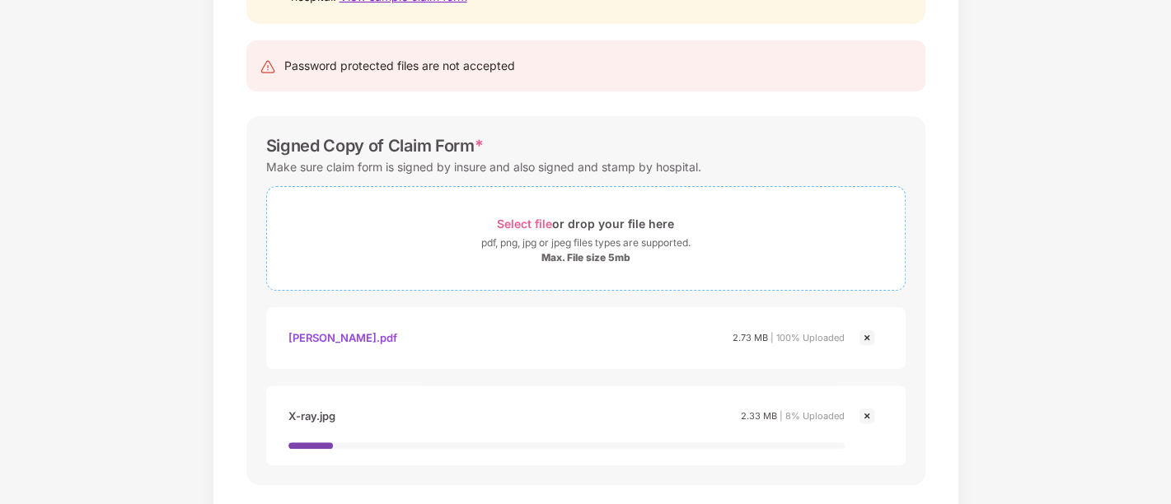
scroll to position [321, 0]
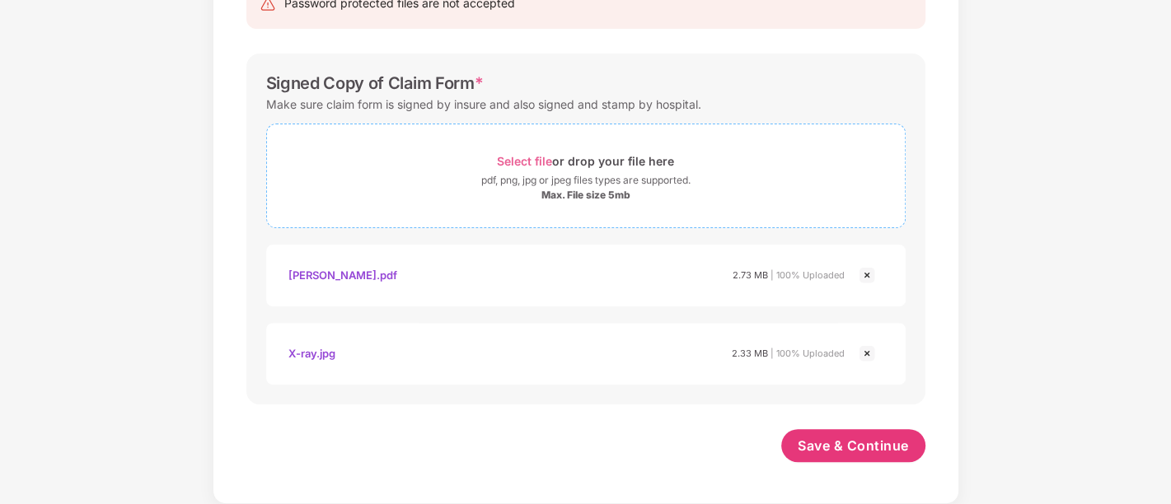
click at [541, 152] on div "Select file or drop your file here" at bounding box center [585, 161] width 177 height 22
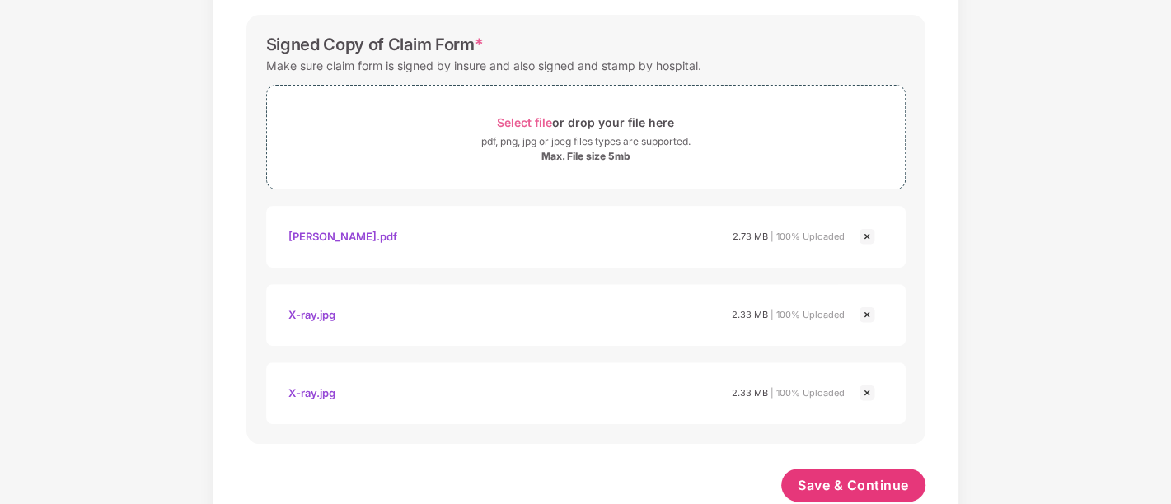
scroll to position [354, 0]
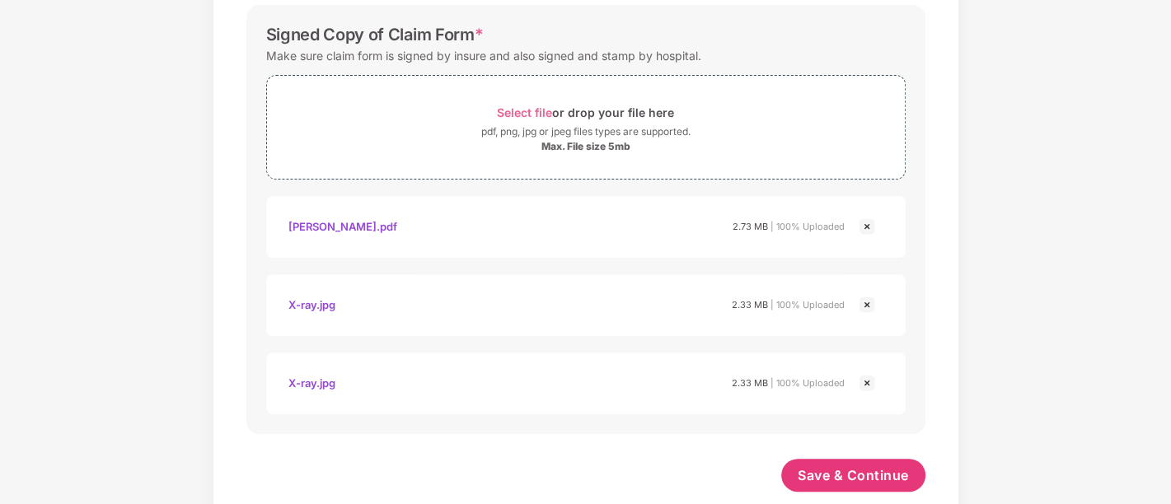
click at [869, 376] on img at bounding box center [867, 383] width 20 height 20
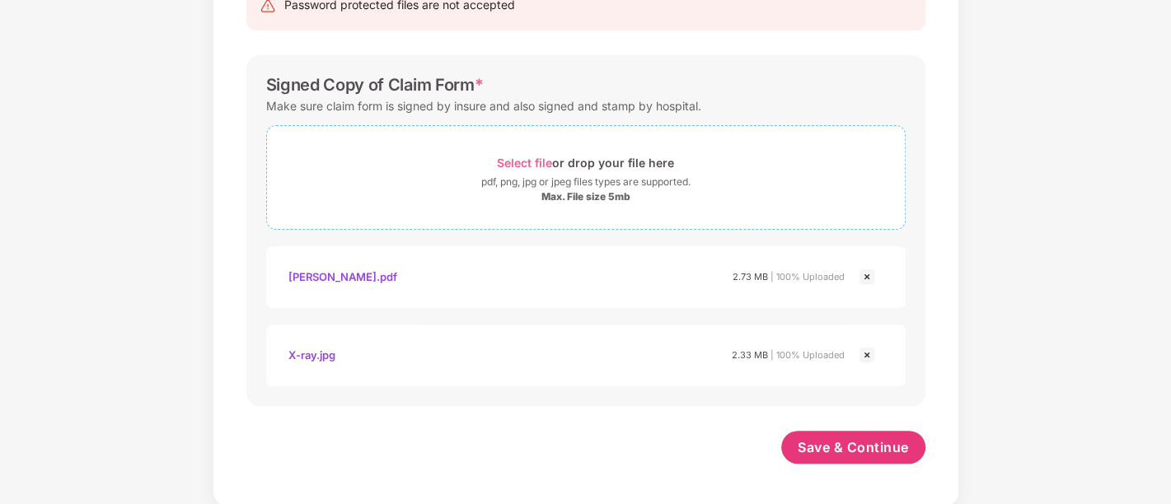
click at [534, 161] on span "Select file" at bounding box center [524, 163] width 55 height 14
click at [869, 443] on span "Save & Continue" at bounding box center [853, 447] width 111 height 18
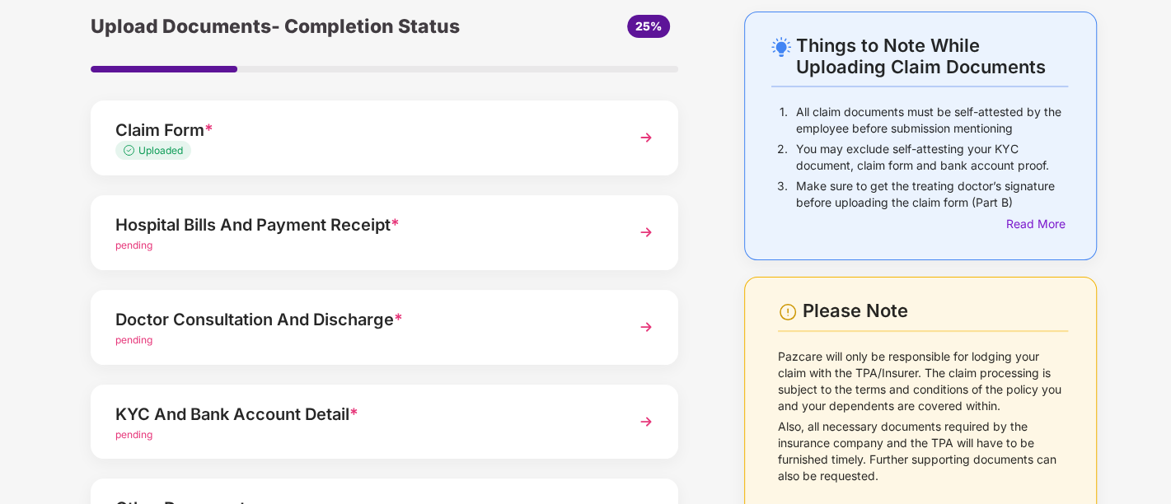
scroll to position [67, 0]
click at [593, 253] on div "Hospital Bills And Payment Receipt * pending" at bounding box center [385, 232] width 588 height 75
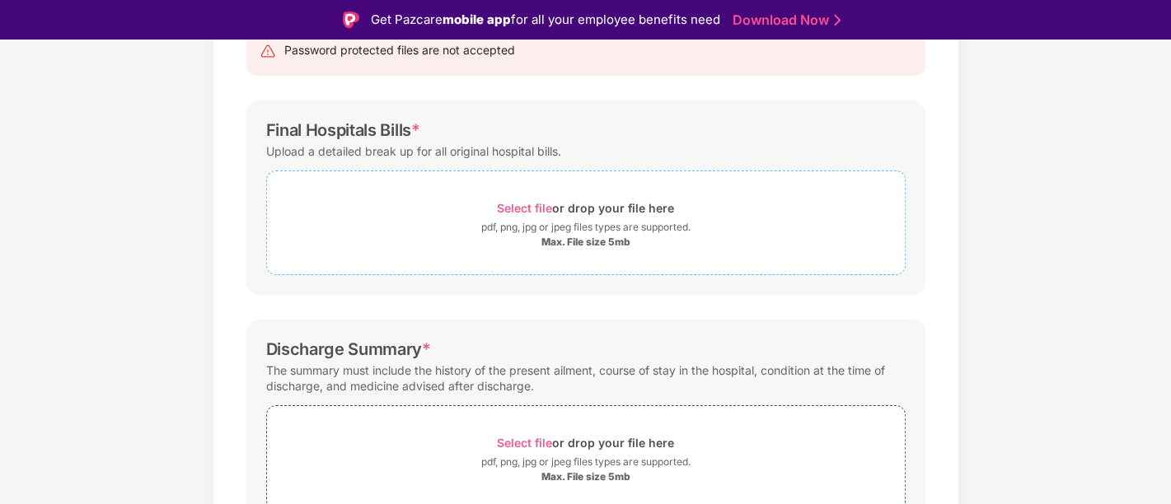
scroll to position [191, 0]
click at [532, 208] on span "Select file" at bounding box center [524, 209] width 55 height 14
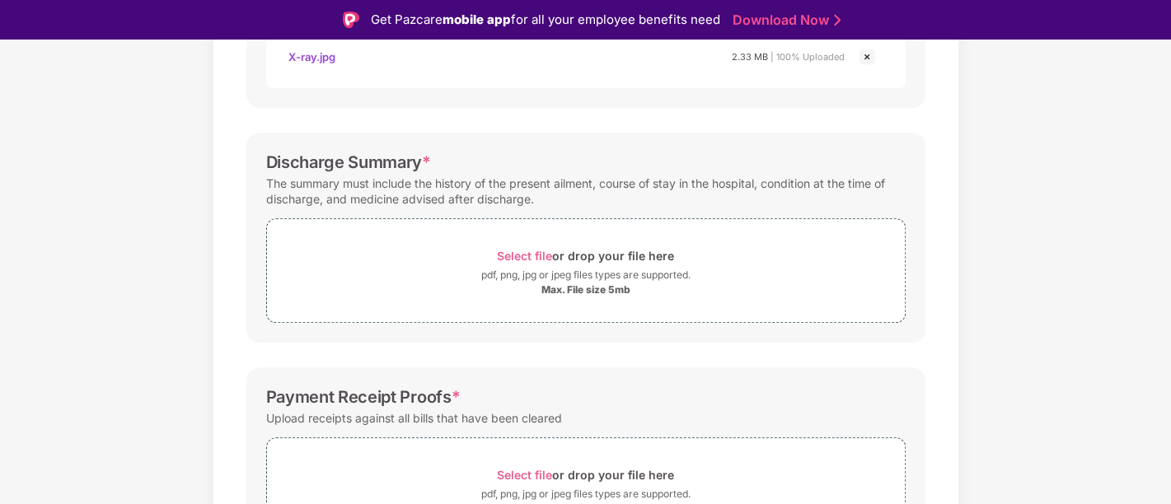
scroll to position [537, 0]
click at [515, 245] on div "Select file or drop your file here" at bounding box center [585, 255] width 177 height 22
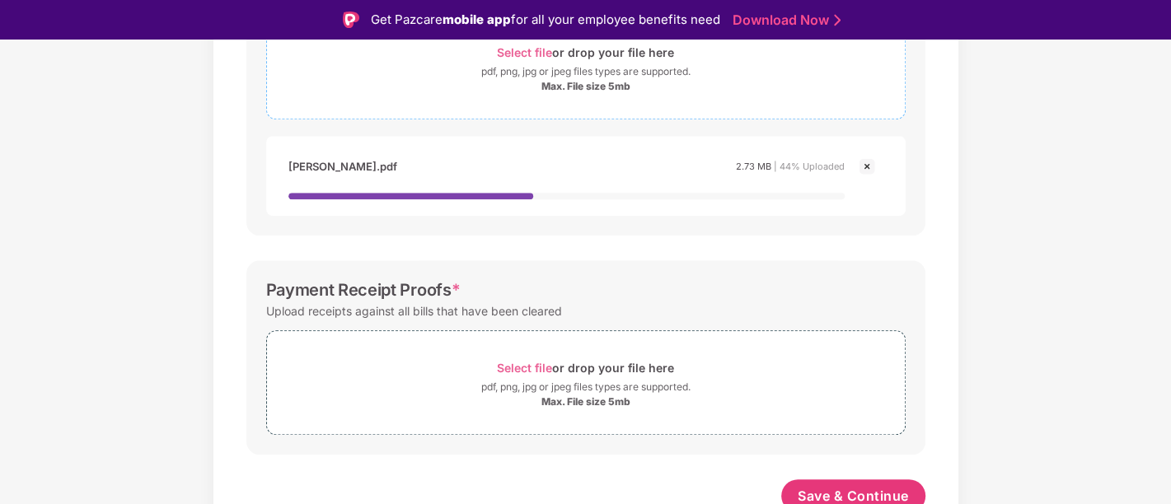
scroll to position [747, 0]
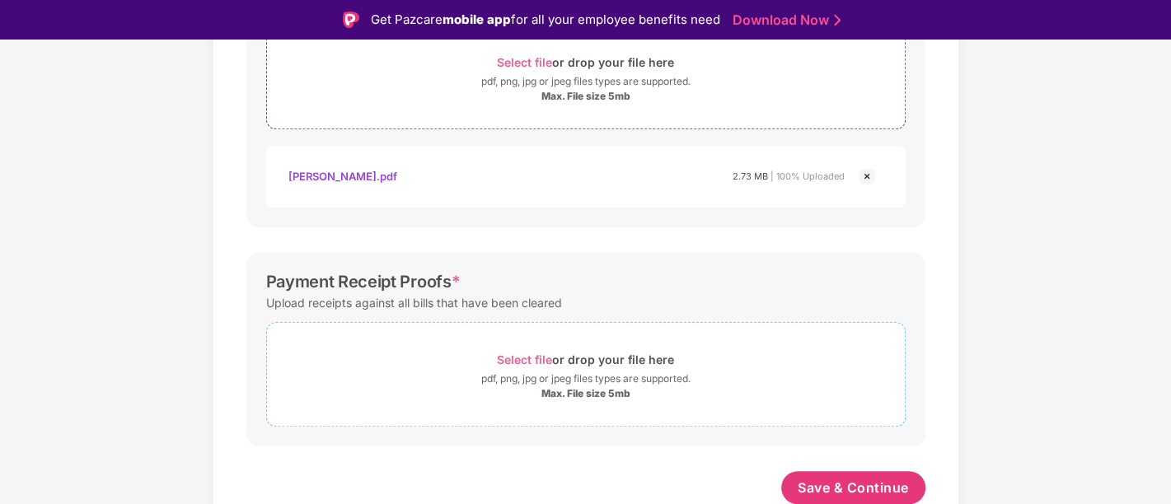
click at [532, 357] on span "Select file" at bounding box center [524, 360] width 55 height 14
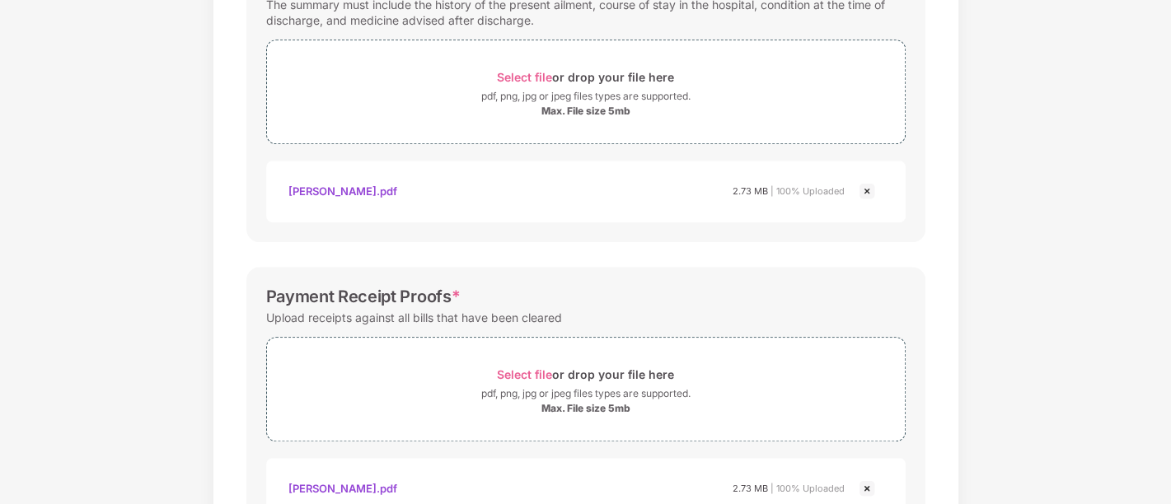
scroll to position [885, 0]
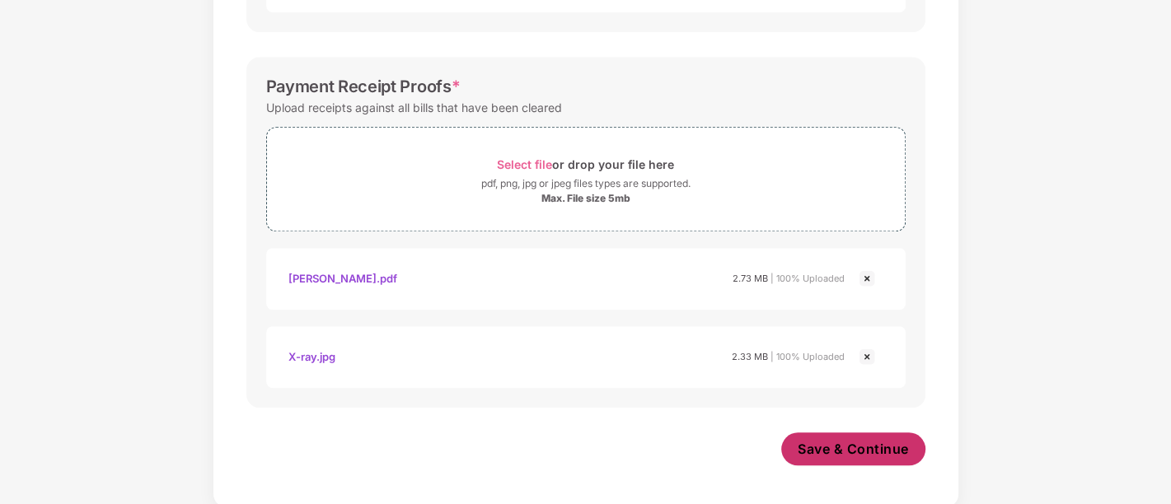
click at [857, 448] on span "Save & Continue" at bounding box center [853, 449] width 111 height 18
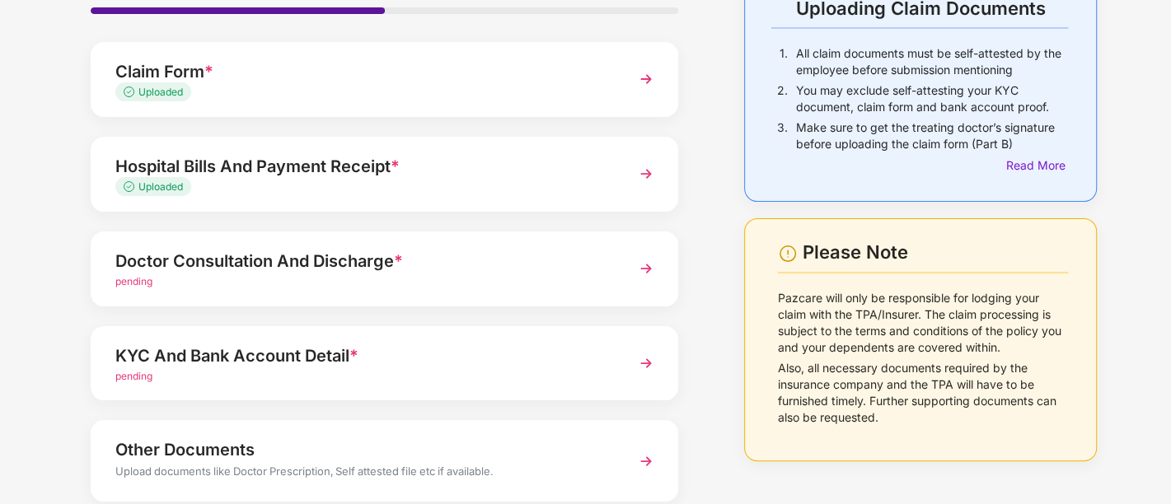
scroll to position [129, 0]
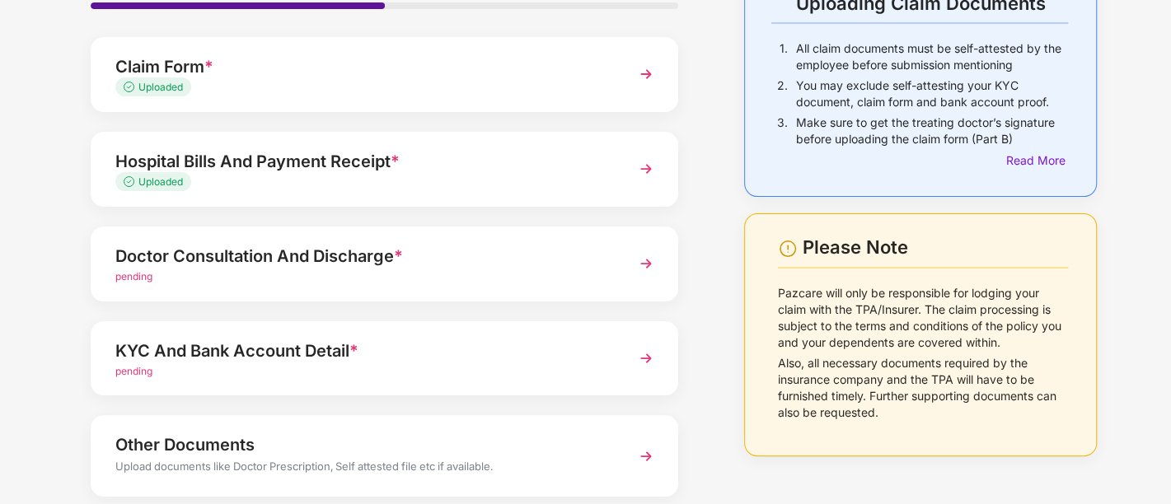
click at [565, 284] on div "Doctor Consultation And Discharge * pending" at bounding box center [385, 264] width 588 height 75
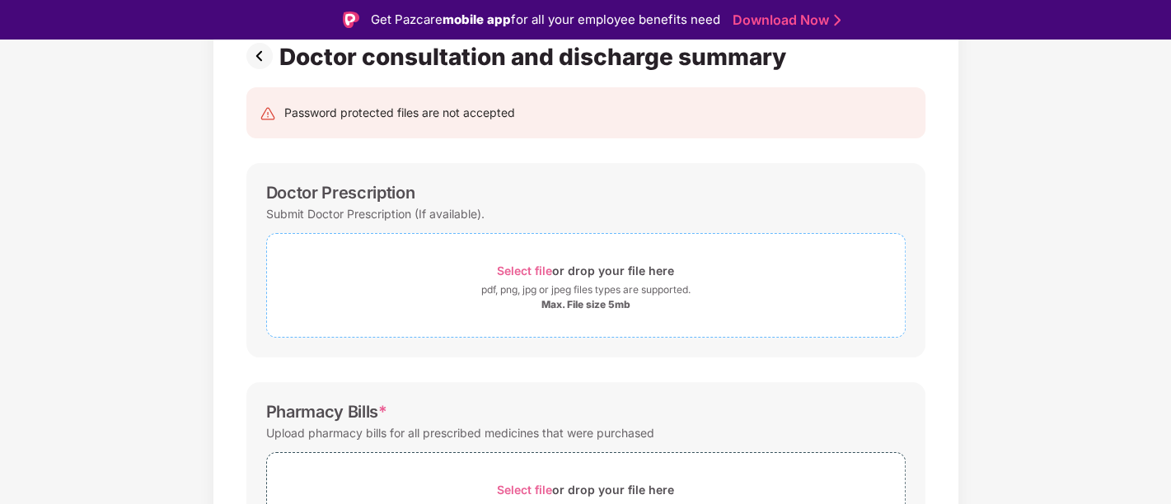
scroll to position [195, 0]
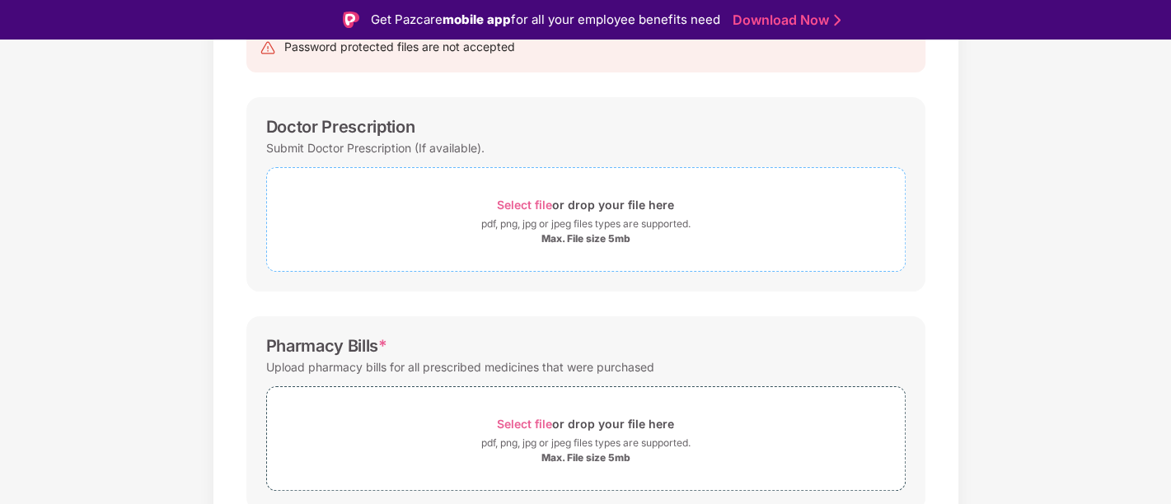
click at [529, 203] on span "Select file" at bounding box center [524, 205] width 55 height 14
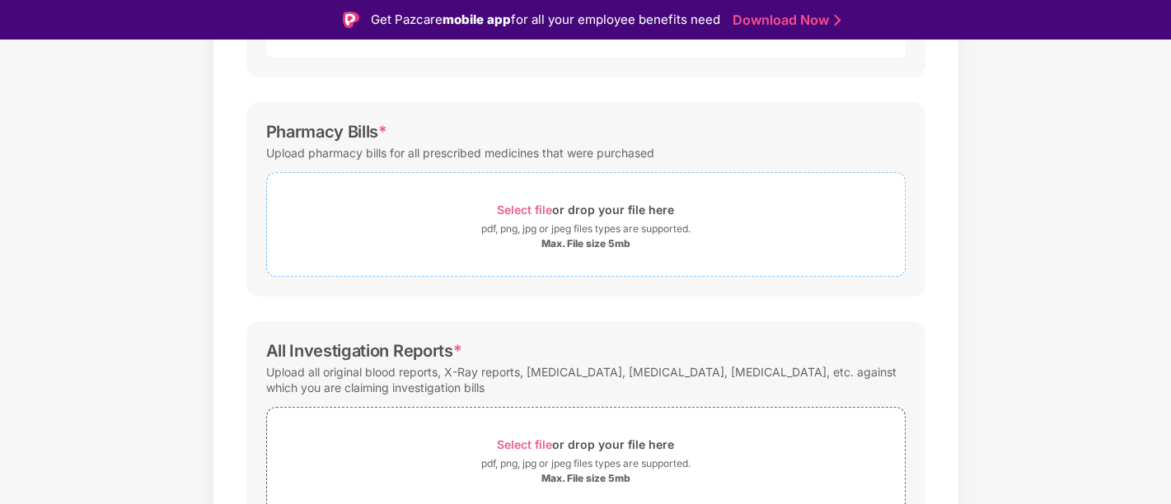
scroll to position [489, 0]
click at [525, 202] on span "Select file" at bounding box center [524, 209] width 55 height 14
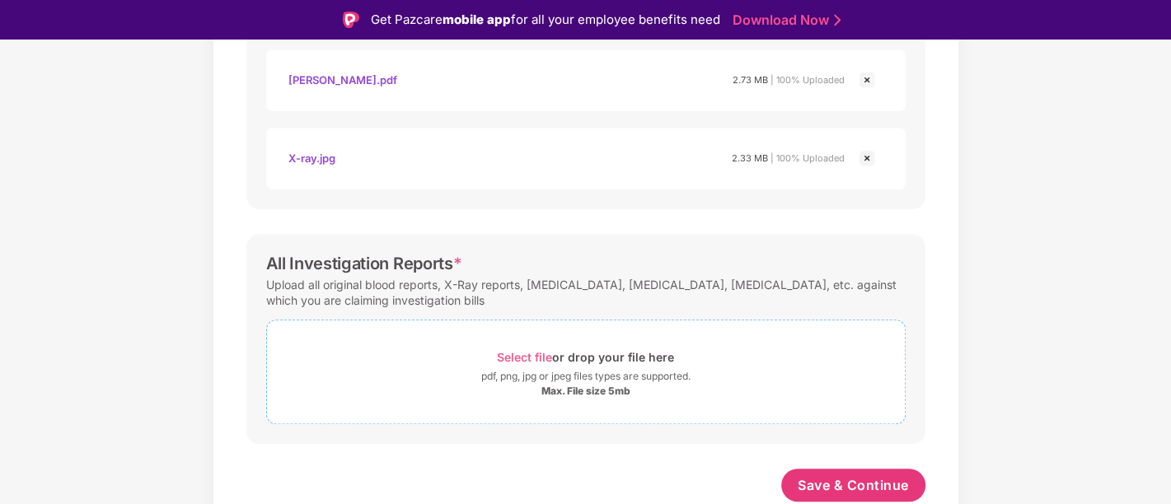
click at [543, 364] on span "Select file" at bounding box center [524, 357] width 55 height 14
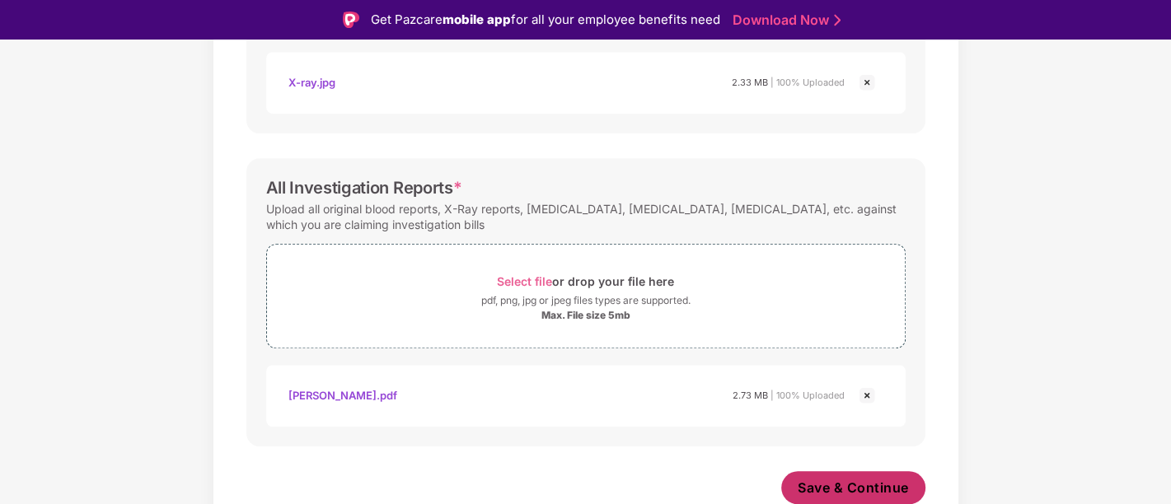
scroll to position [808, 0]
click at [879, 486] on span "Save & Continue" at bounding box center [853, 488] width 111 height 18
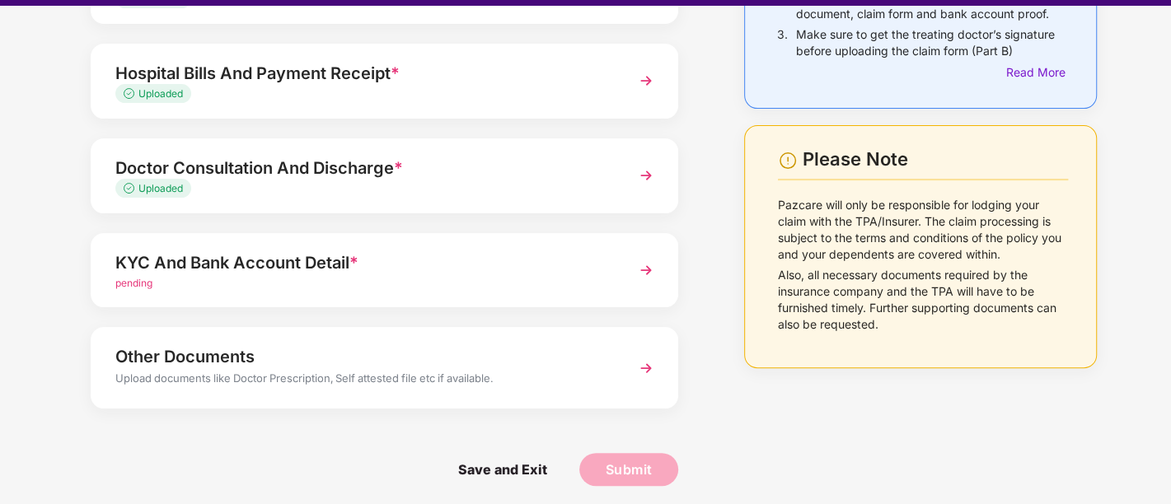
scroll to position [40, 0]
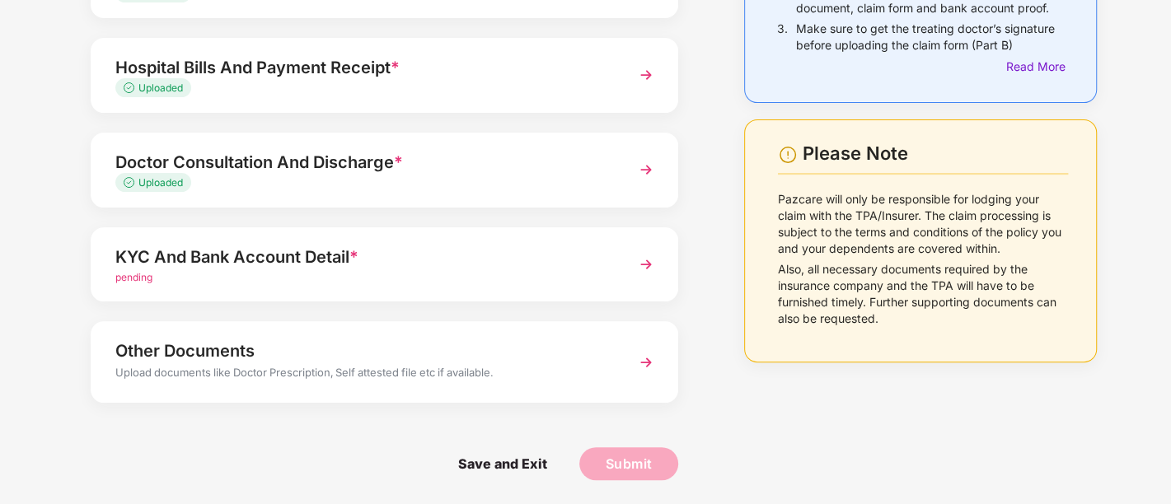
click at [503, 283] on div "pending" at bounding box center [362, 278] width 494 height 16
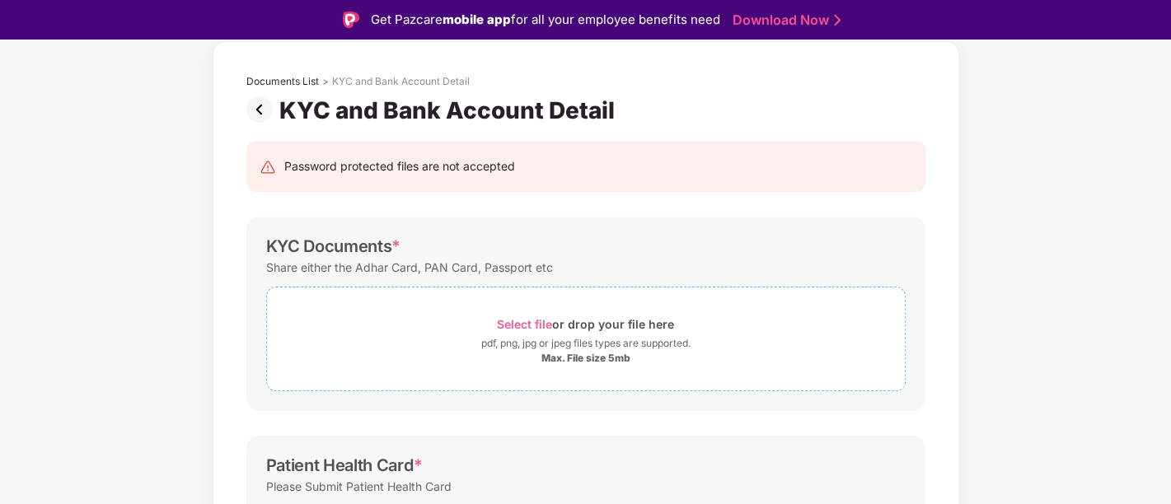
scroll to position [75, 0]
click at [515, 319] on span "Select file" at bounding box center [524, 325] width 55 height 14
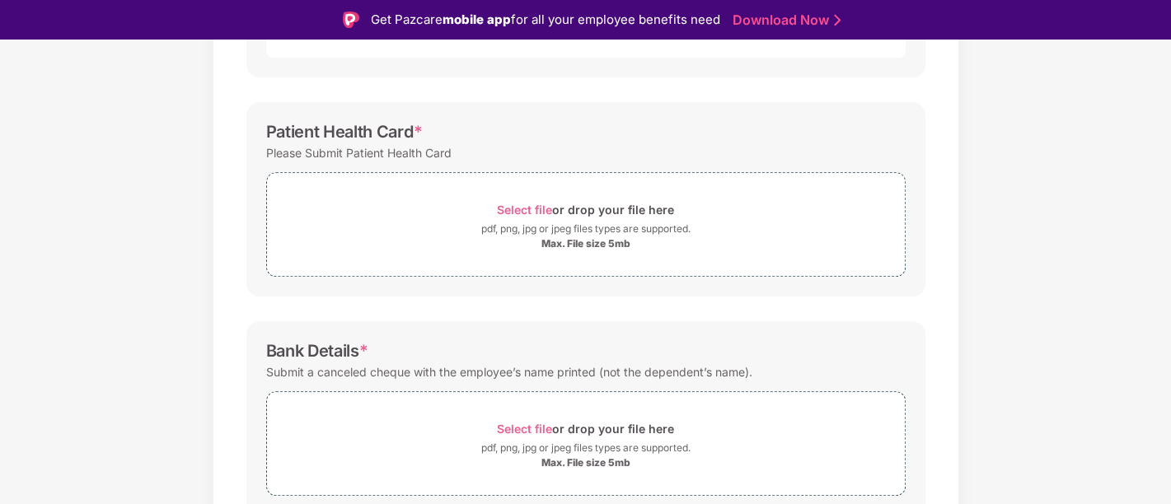
scroll to position [492, 0]
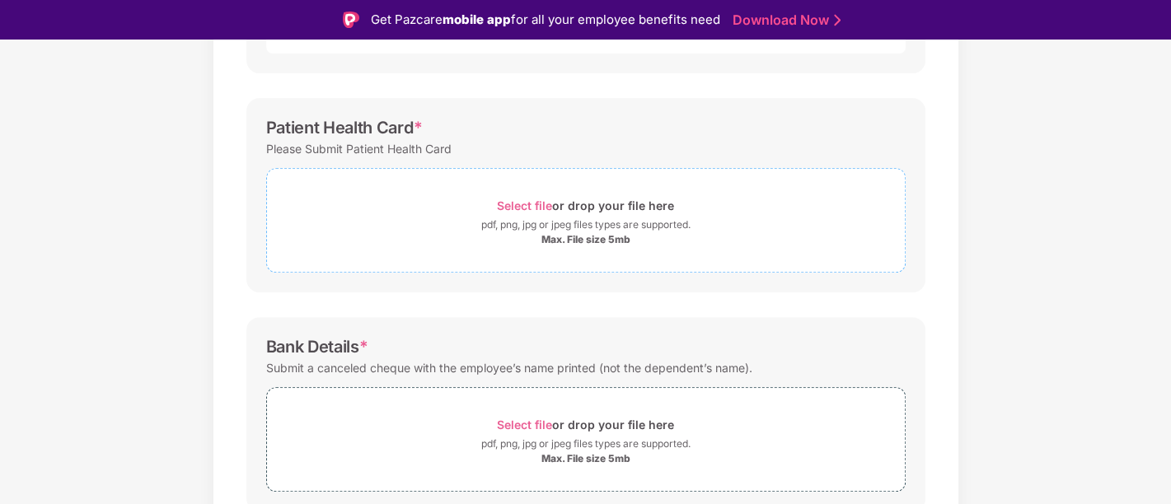
click at [532, 199] on span "Select file" at bounding box center [524, 206] width 55 height 14
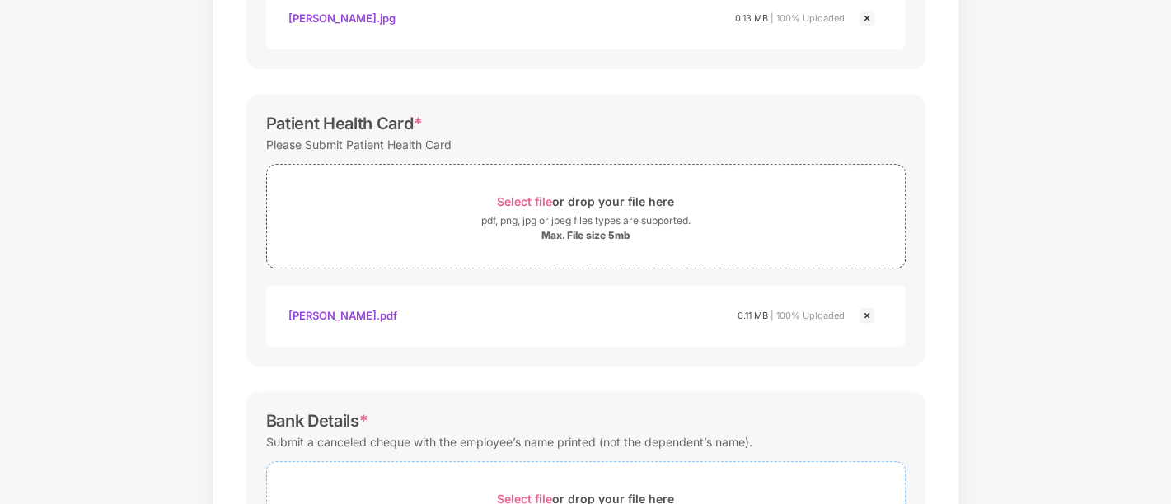
scroll to position [635, 0]
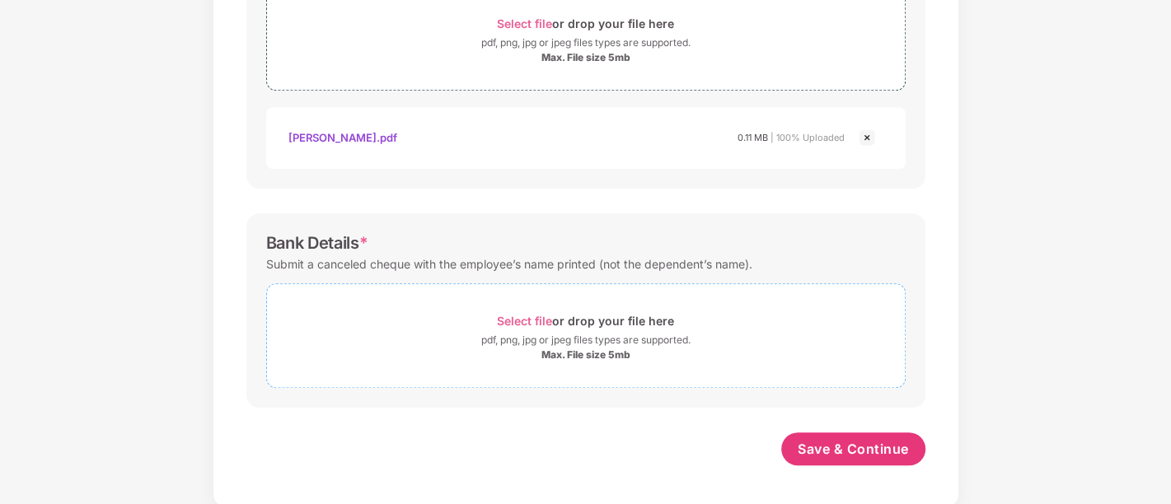
click at [516, 316] on span "Select file" at bounding box center [524, 321] width 55 height 14
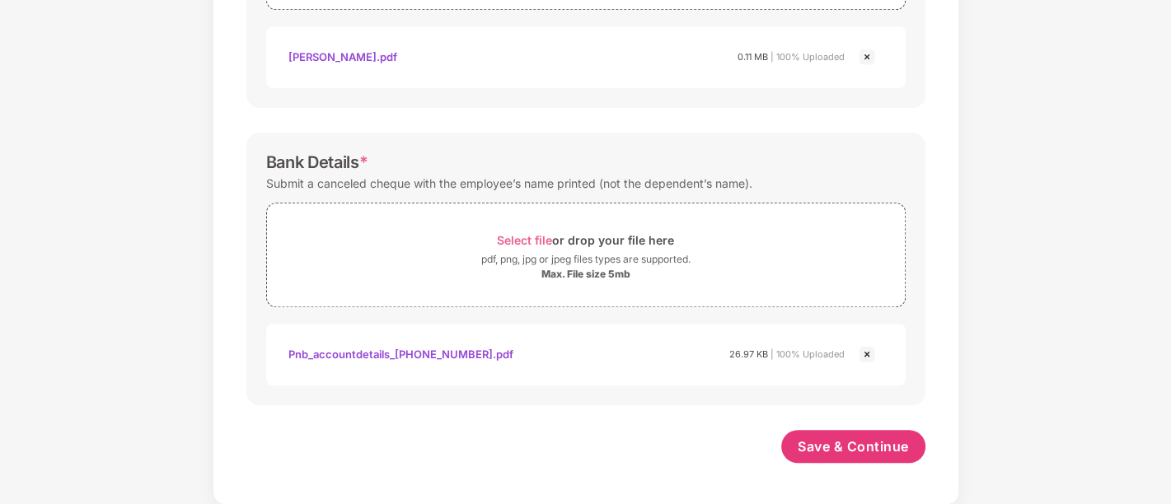
scroll to position [713, 0]
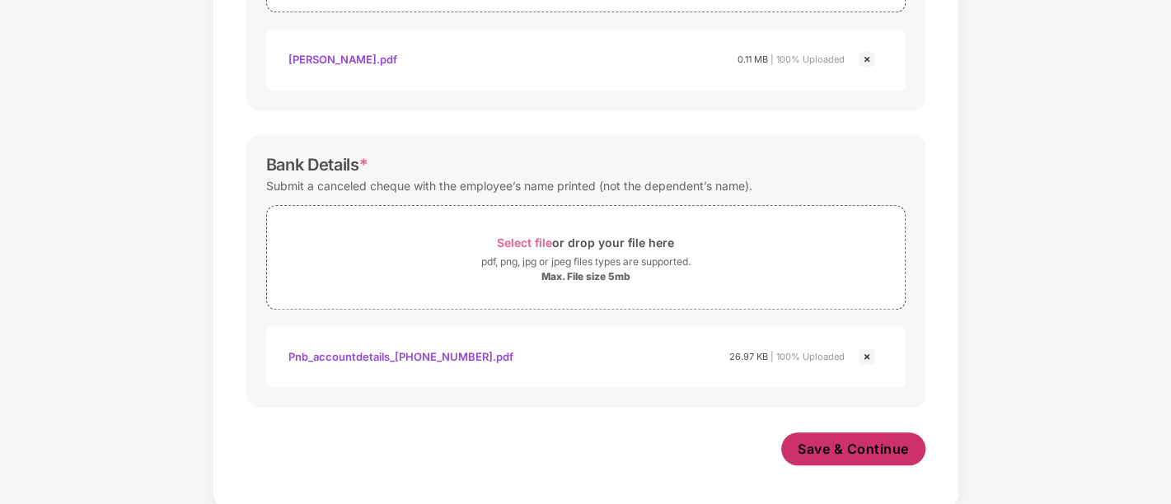
click at [871, 446] on span "Save & Continue" at bounding box center [853, 449] width 111 height 18
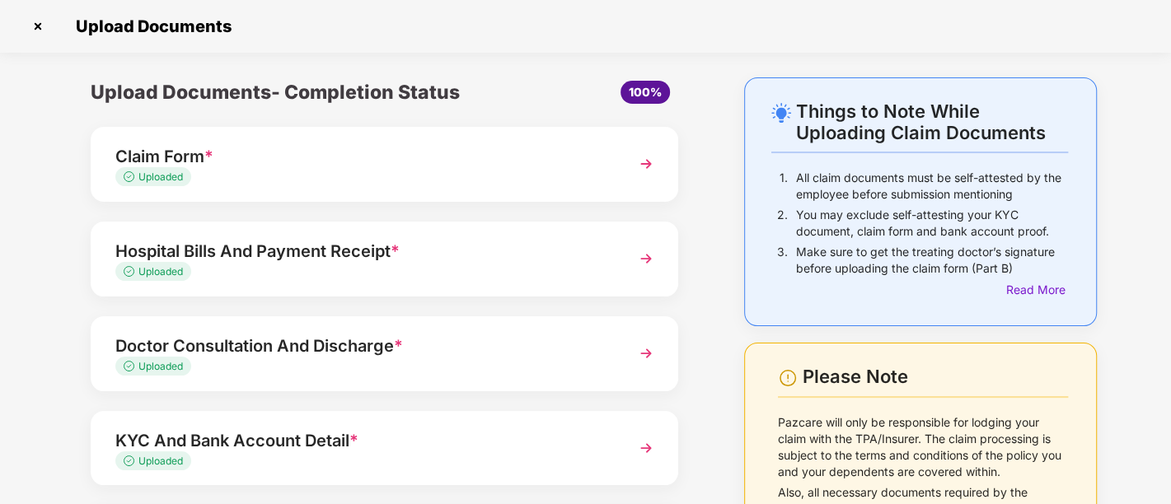
scroll to position [183, 0]
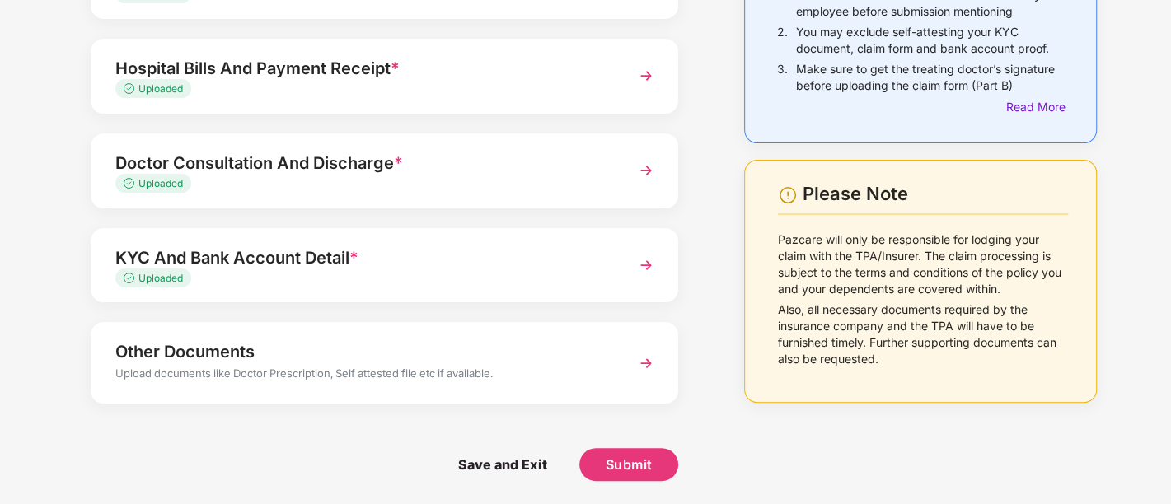
click at [529, 352] on div "Other Documents" at bounding box center [362, 352] width 494 height 26
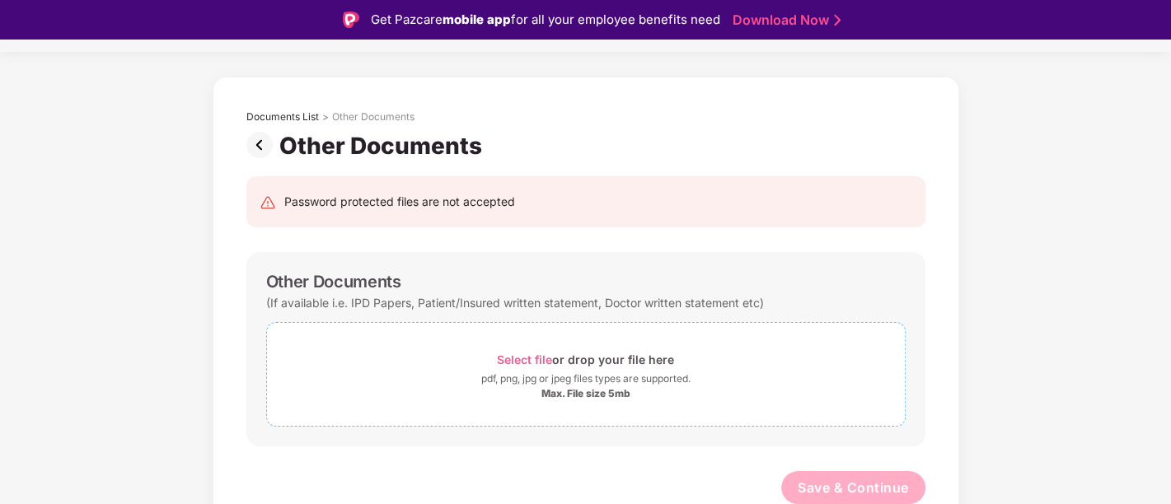
scroll to position [40, 0]
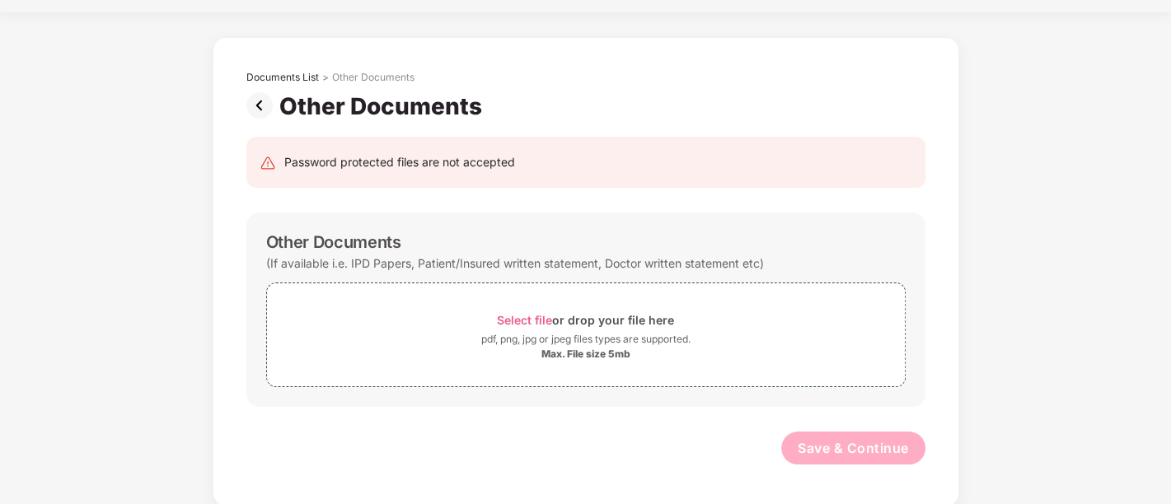
click at [265, 102] on img at bounding box center [262, 105] width 33 height 26
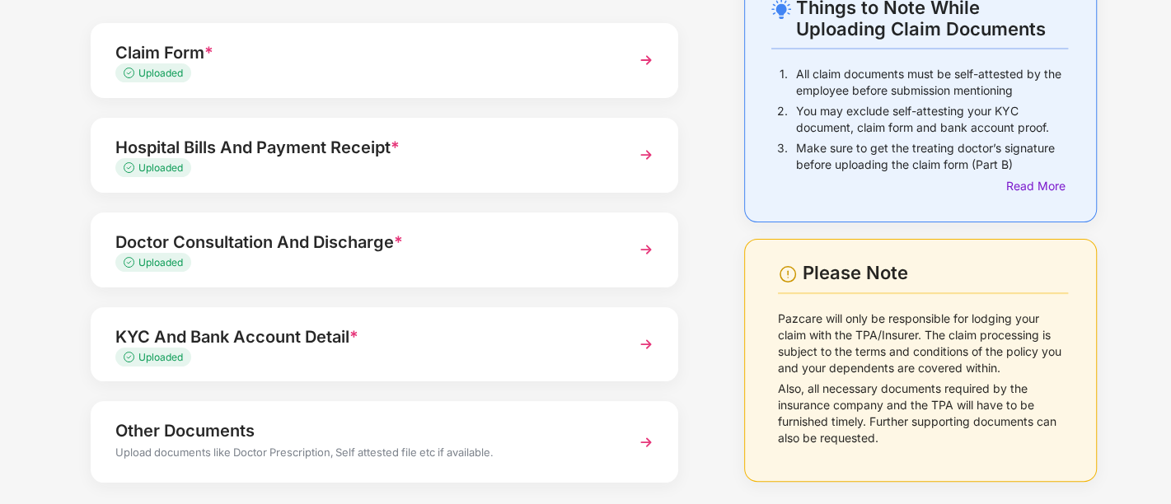
scroll to position [183, 0]
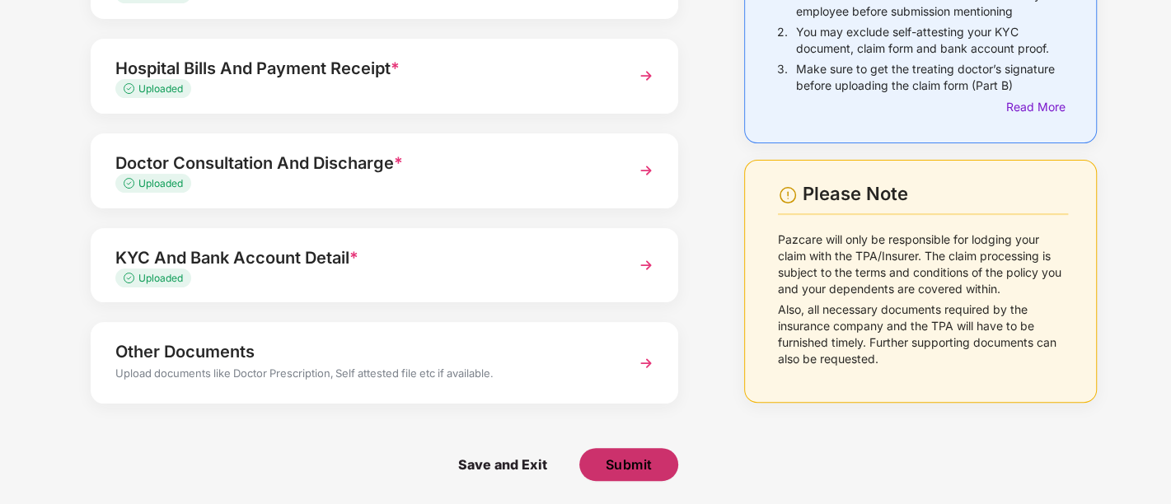
click at [628, 464] on span "Submit" at bounding box center [629, 465] width 47 height 18
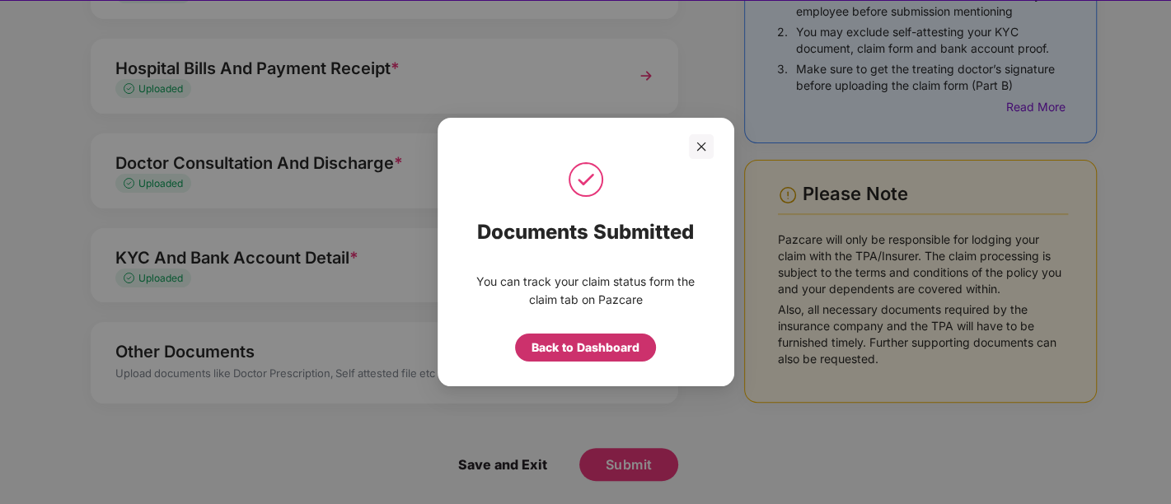
click at [562, 349] on div "Back to Dashboard" at bounding box center [586, 348] width 108 height 18
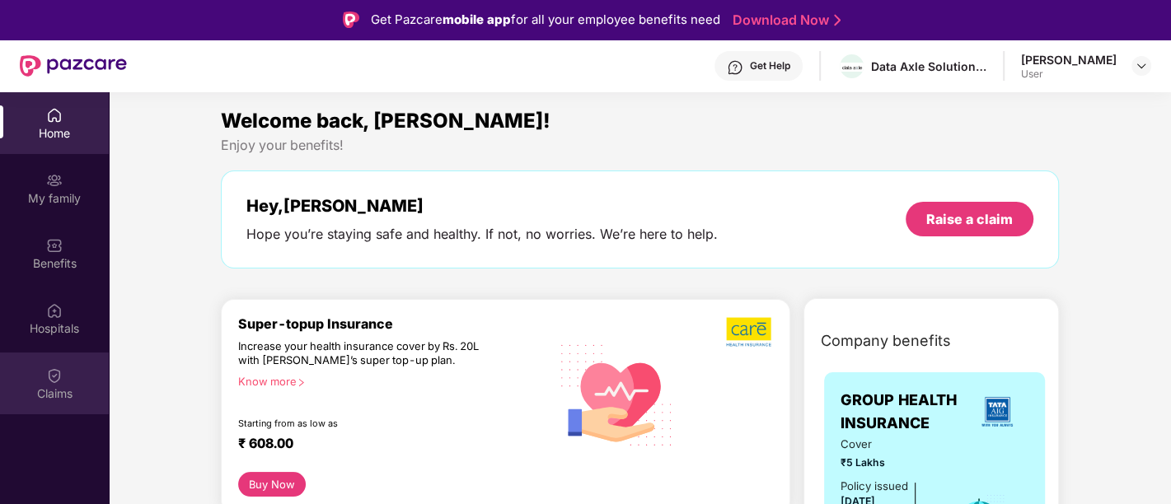
click at [59, 372] on img at bounding box center [54, 376] width 16 height 16
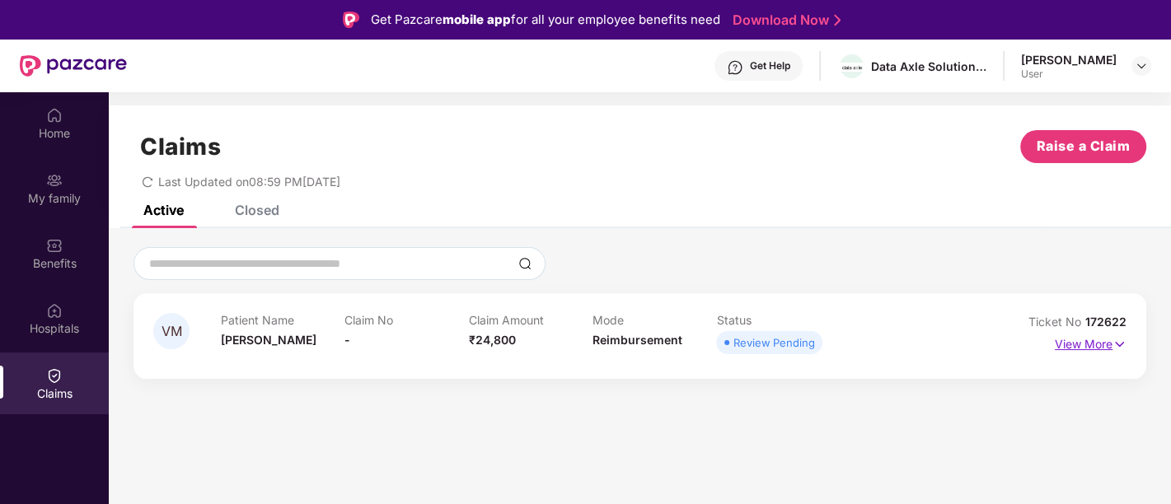
click at [1116, 340] on img at bounding box center [1120, 344] width 14 height 18
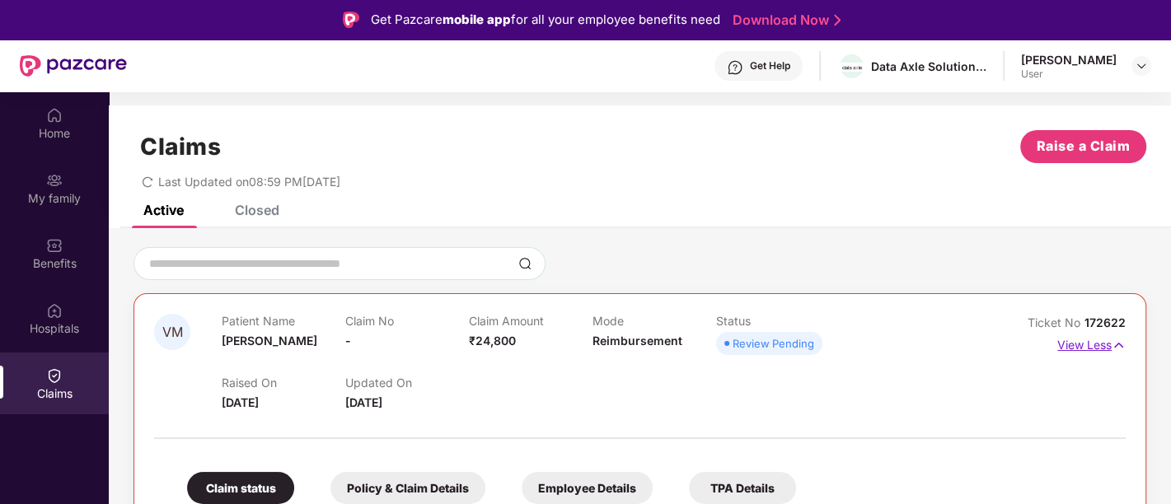
click at [1116, 340] on img at bounding box center [1119, 345] width 14 height 18
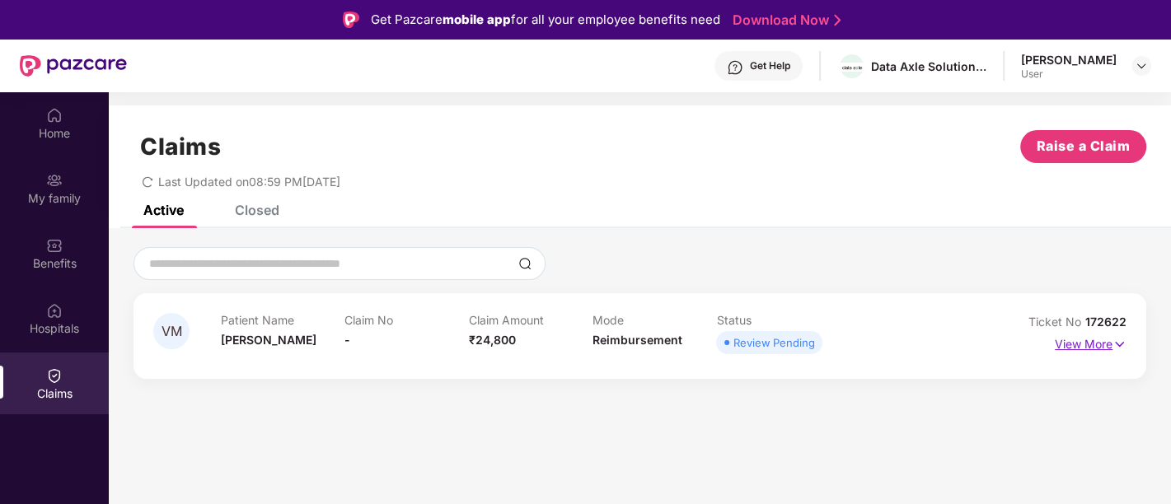
click at [1116, 340] on img at bounding box center [1120, 344] width 14 height 18
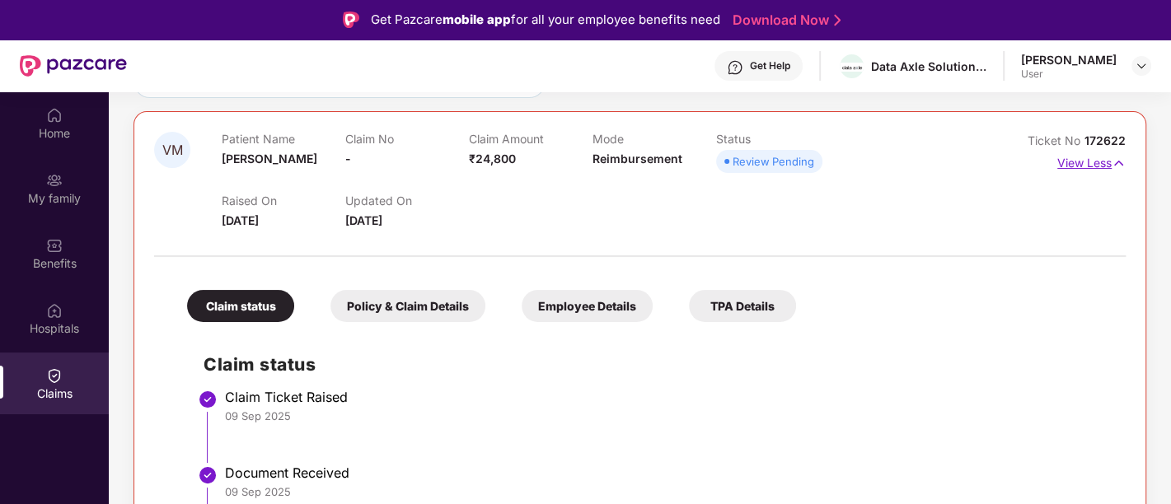
scroll to position [207, 0]
